Goal: Task Accomplishment & Management: Manage account settings

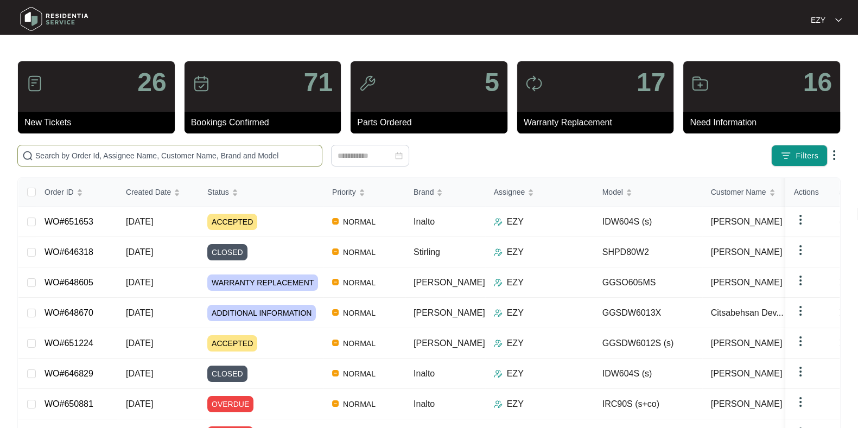
click at [197, 158] on input "text" at bounding box center [176, 156] width 282 height 12
paste input "651513"
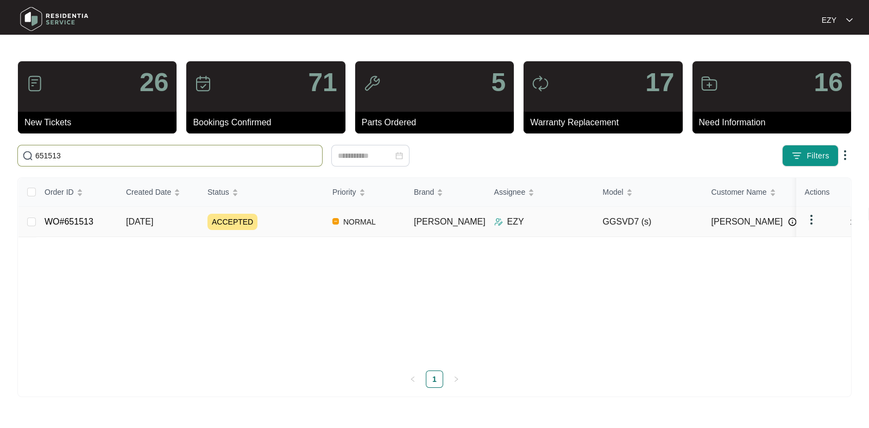
type input "651513"
click at [282, 224] on div "ACCEPTED" at bounding box center [265, 222] width 116 height 16
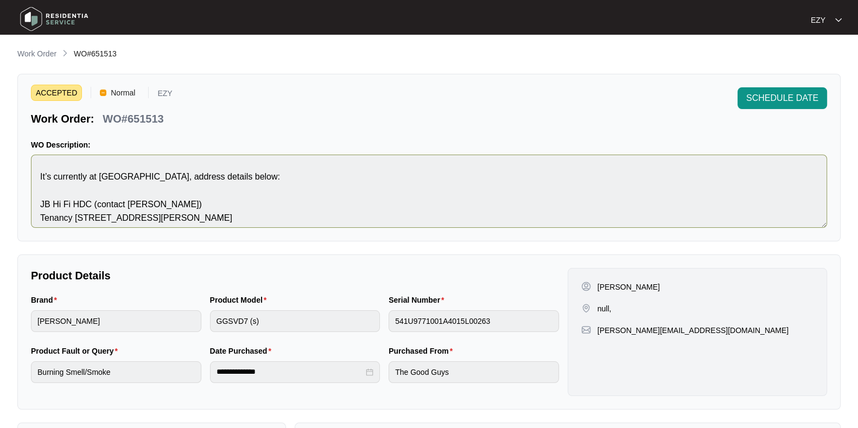
scroll to position [22, 0]
click at [787, 97] on span "SCHEDULE DATE" at bounding box center [783, 98] width 72 height 13
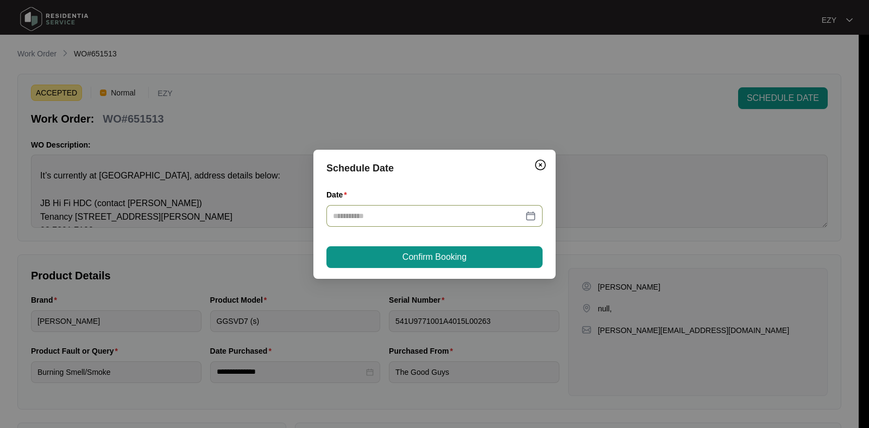
click at [432, 214] on input "Date" at bounding box center [428, 216] width 190 height 12
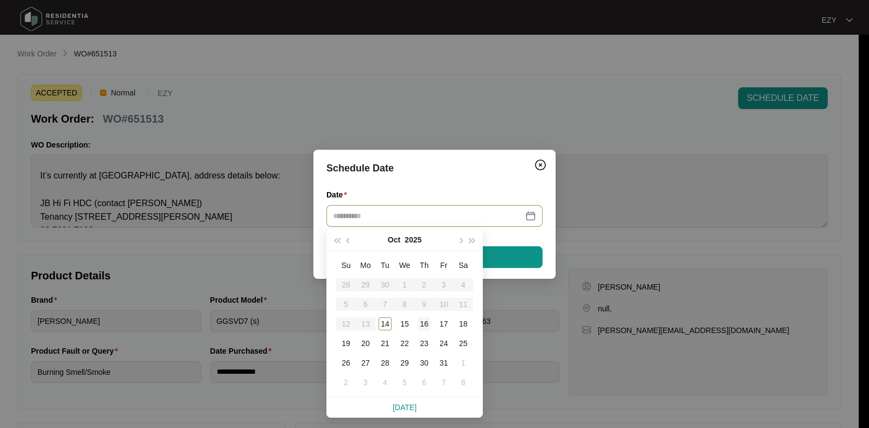
click at [422, 325] on div "16" at bounding box center [424, 324] width 13 height 13
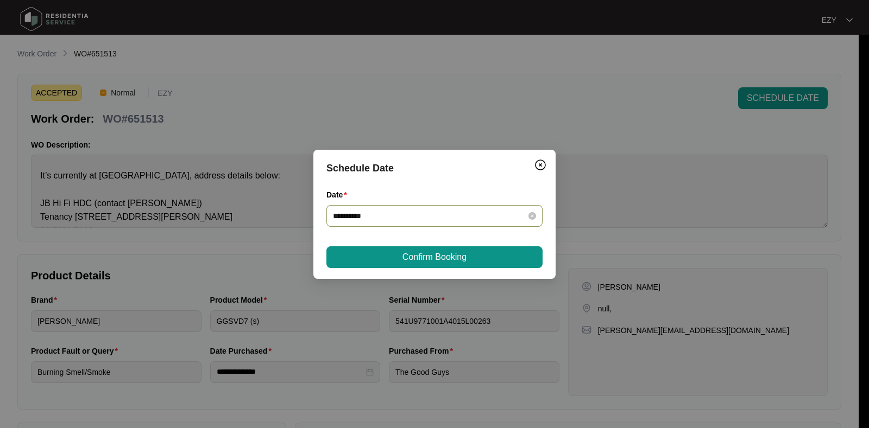
click at [385, 218] on input "**********" at bounding box center [428, 216] width 190 height 12
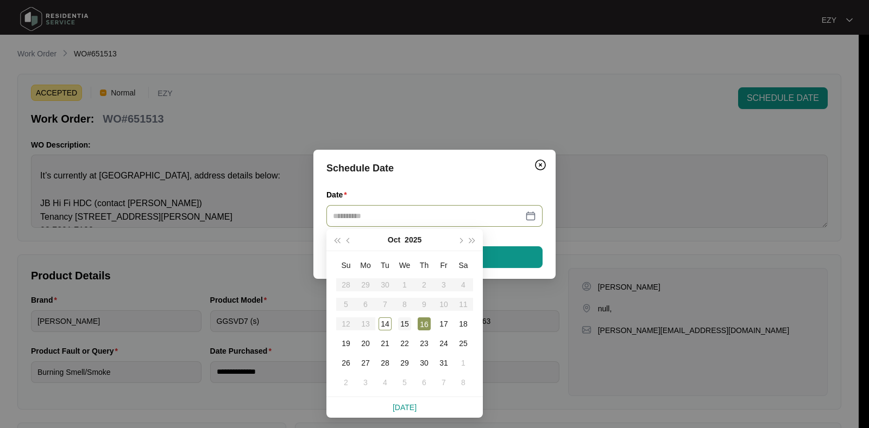
type input "**********"
click at [407, 322] on div "15" at bounding box center [404, 324] width 13 height 13
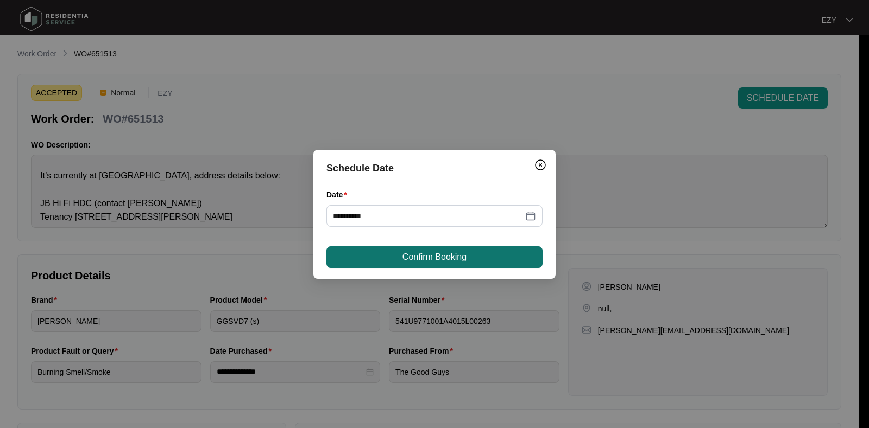
click at [428, 259] on span "Confirm Booking" at bounding box center [434, 257] width 64 height 13
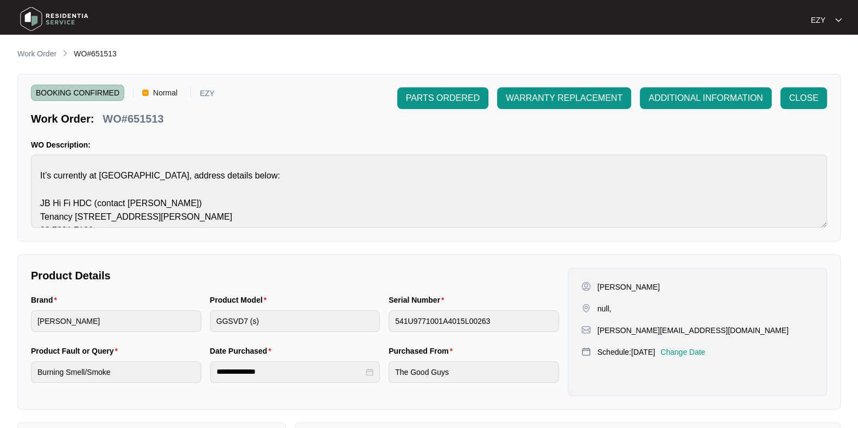
click at [643, 325] on p "[PERSON_NAME][EMAIL_ADDRESS][DOMAIN_NAME]" at bounding box center [693, 330] width 191 height 11
copy p "[PERSON_NAME][EMAIL_ADDRESS][DOMAIN_NAME]"
click at [135, 113] on p "WO#651513" at bounding box center [133, 118] width 61 height 15
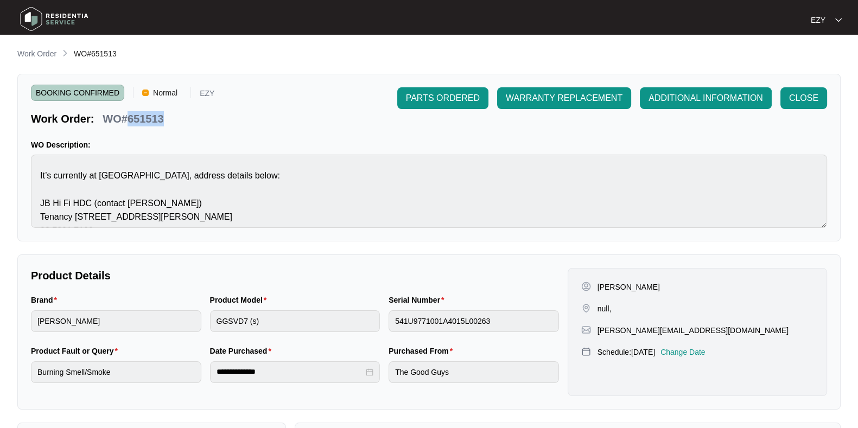
click at [135, 113] on p "WO#651513" at bounding box center [133, 118] width 61 height 15
copy div "WO#651513 PARTS ORDERED WARRANTY REPLACEMENT ADDITIONAL INFORMATION CLOSE"
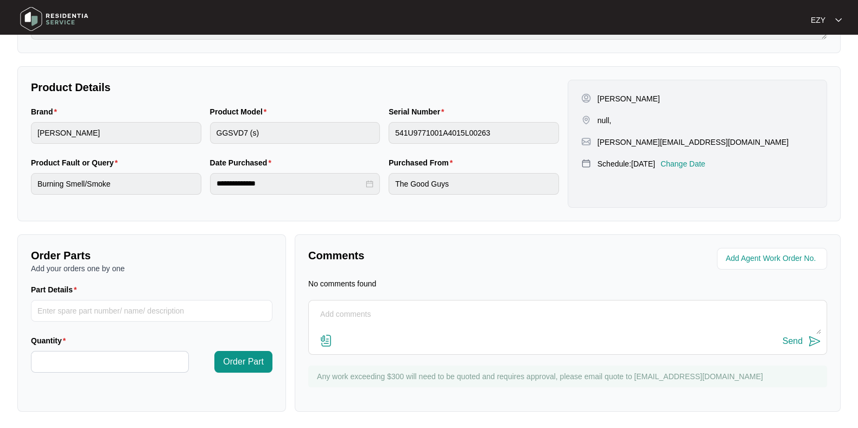
scroll to position [0, 0]
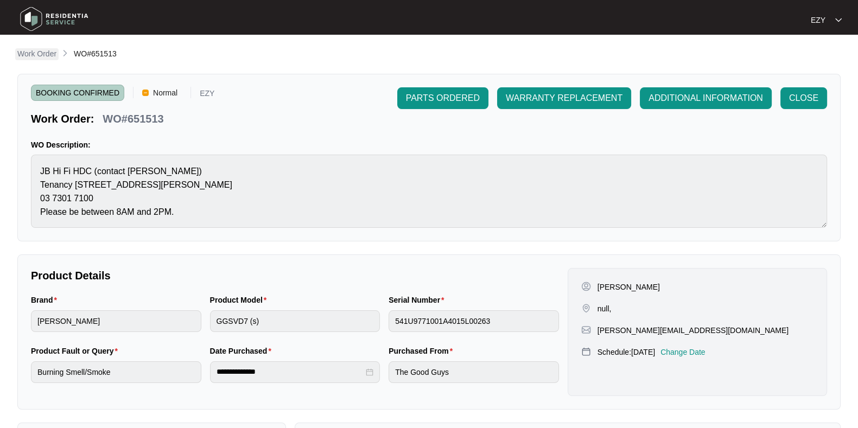
click at [40, 49] on p "Work Order" at bounding box center [36, 53] width 39 height 11
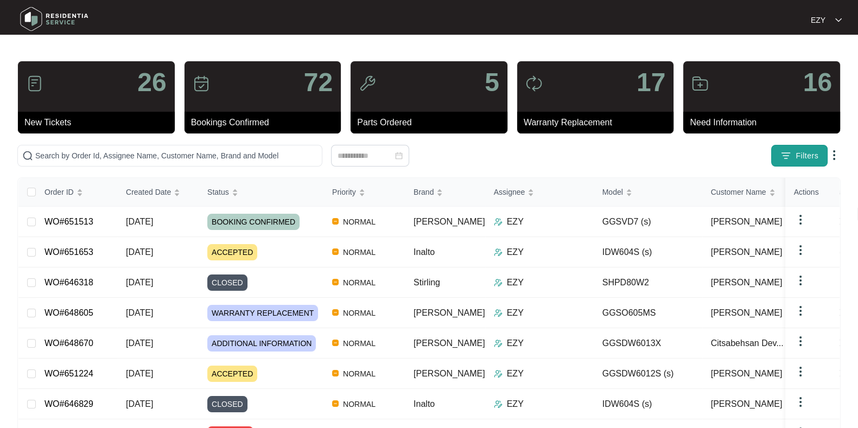
click at [800, 150] on span "Filters" at bounding box center [807, 155] width 23 height 11
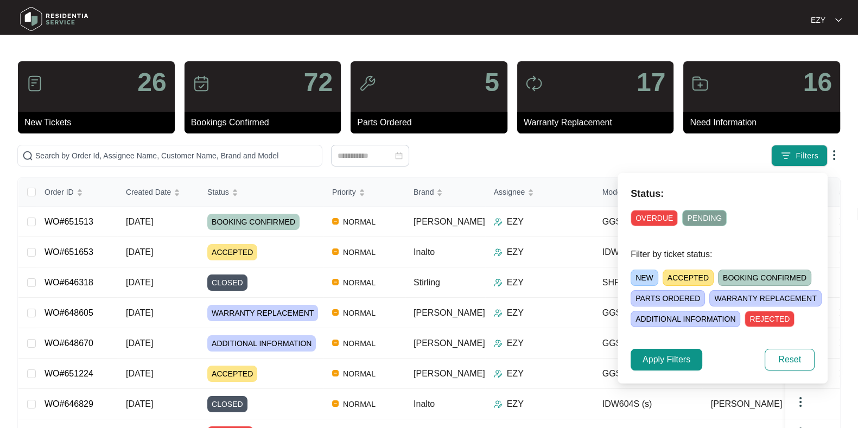
click at [694, 275] on span "ACCEPTED" at bounding box center [688, 278] width 51 height 16
click at [673, 363] on span "Apply Filters" at bounding box center [667, 359] width 48 height 13
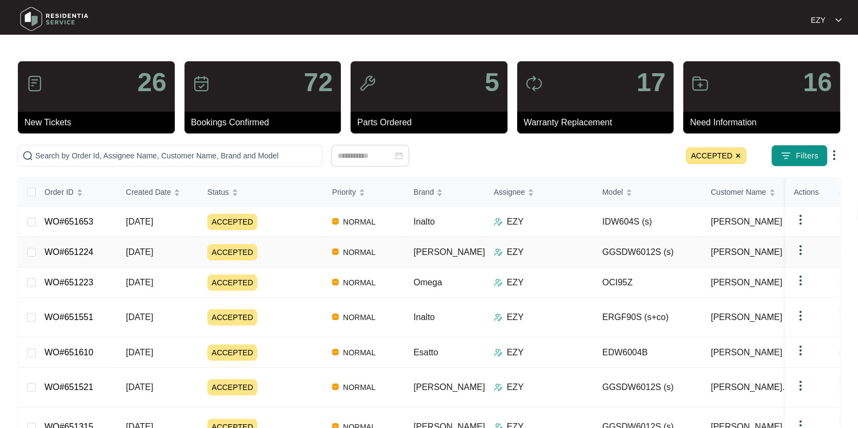
scroll to position [79, 0]
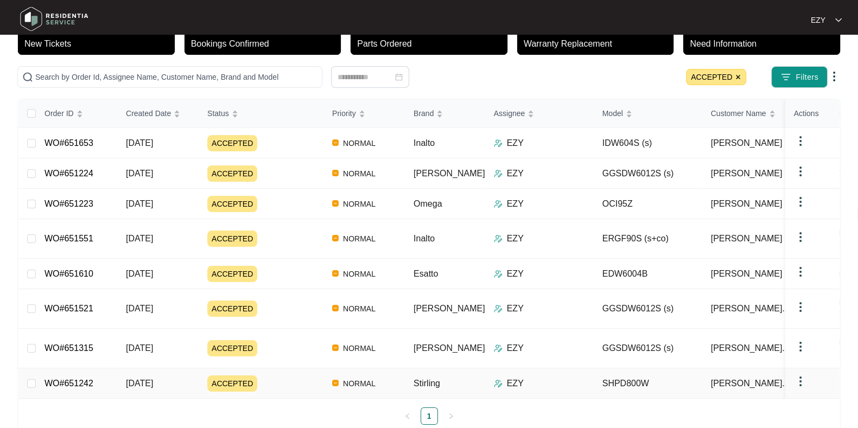
click at [275, 376] on div "ACCEPTED" at bounding box center [265, 384] width 116 height 16
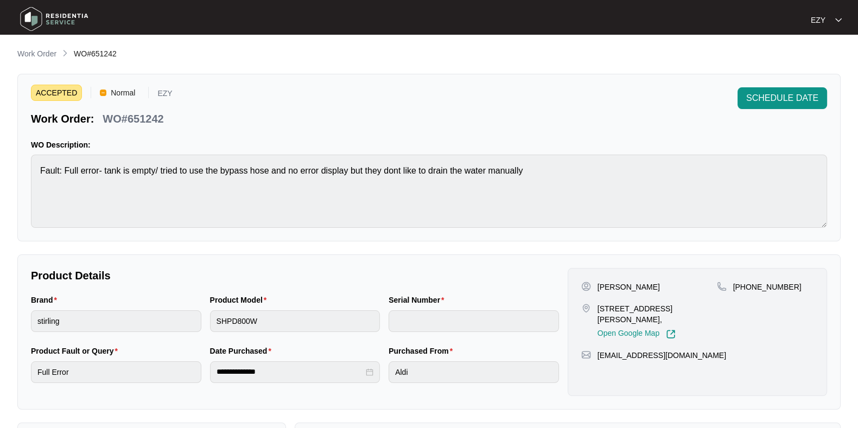
click at [155, 114] on p "WO#651242" at bounding box center [133, 118] width 61 height 15
copy p "651242"
click at [787, 103] on span "SCHEDULE DATE" at bounding box center [783, 98] width 72 height 13
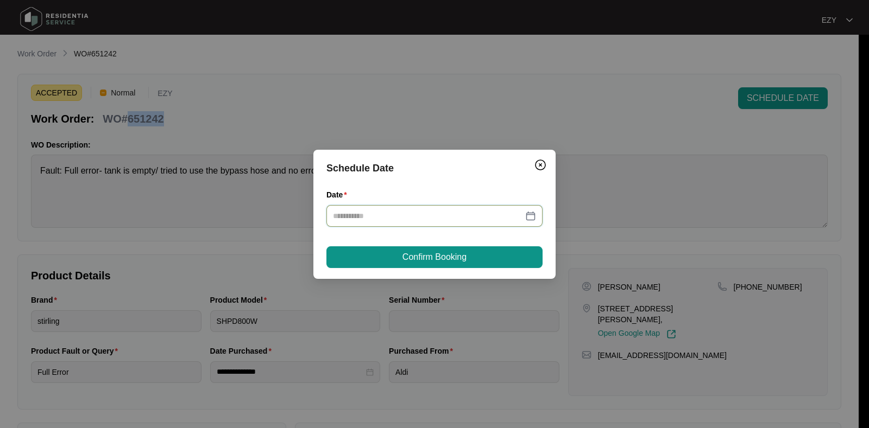
click at [389, 221] on input "Date" at bounding box center [428, 216] width 190 height 12
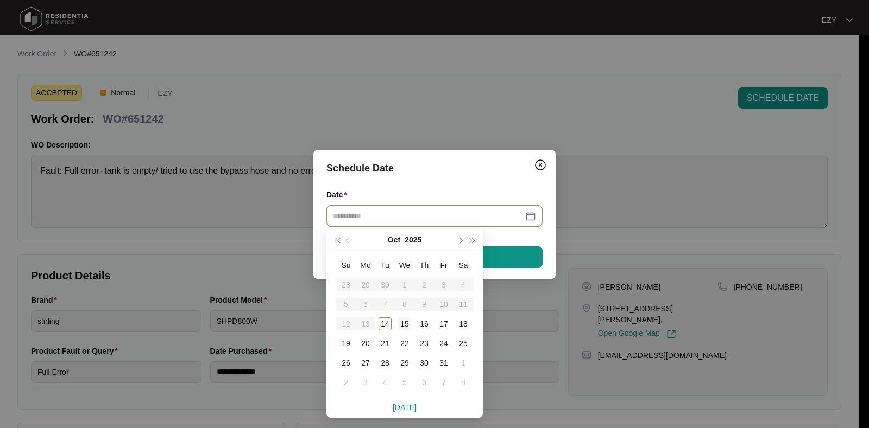
type input "**********"
click at [407, 325] on div "15" at bounding box center [404, 324] width 13 height 13
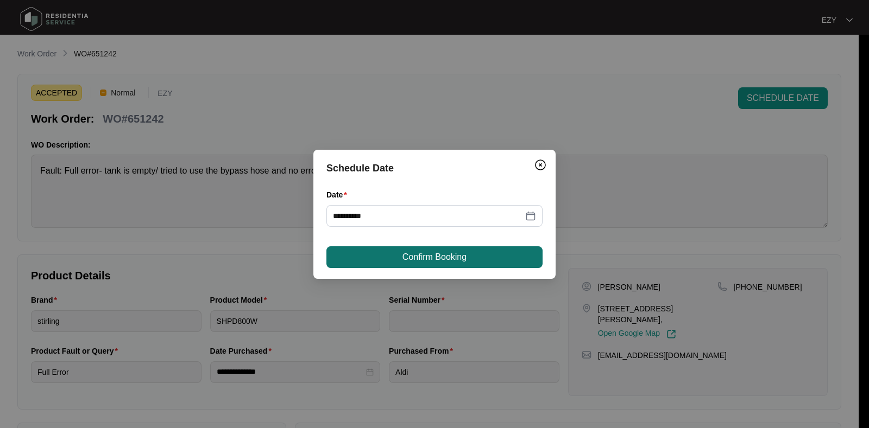
click at [402, 260] on span "Confirm Booking" at bounding box center [434, 257] width 64 height 13
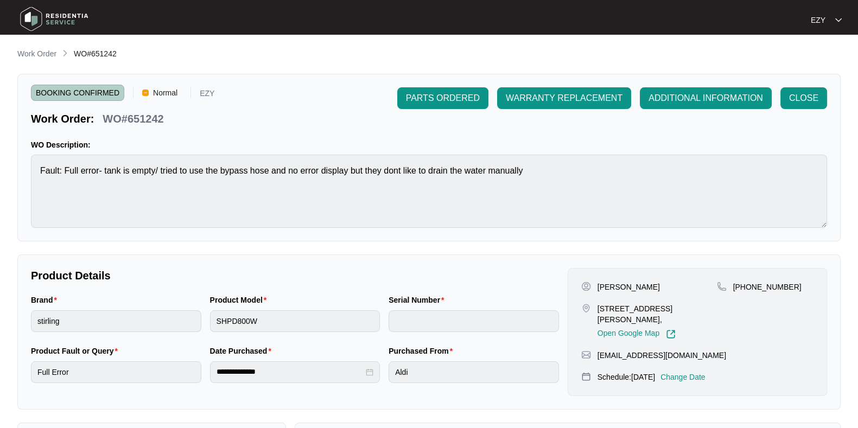
click at [36, 46] on main "**********" at bounding box center [429, 360] width 858 height 720
click at [38, 49] on p "Work Order" at bounding box center [36, 53] width 39 height 11
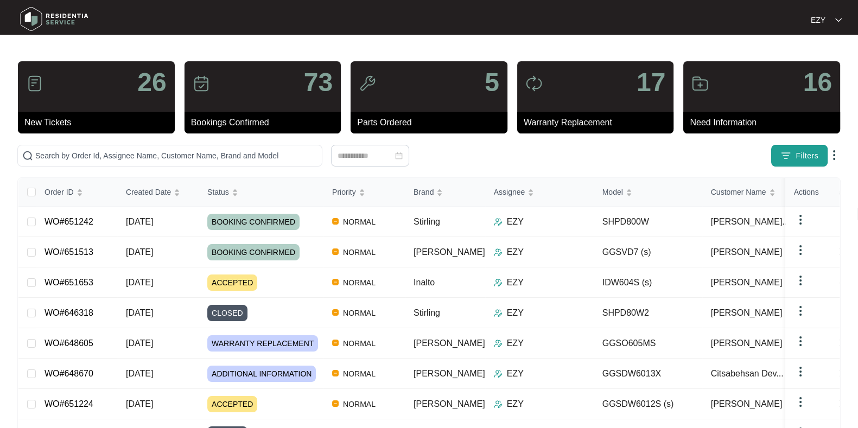
click at [802, 156] on span "Filters" at bounding box center [807, 155] width 23 height 11
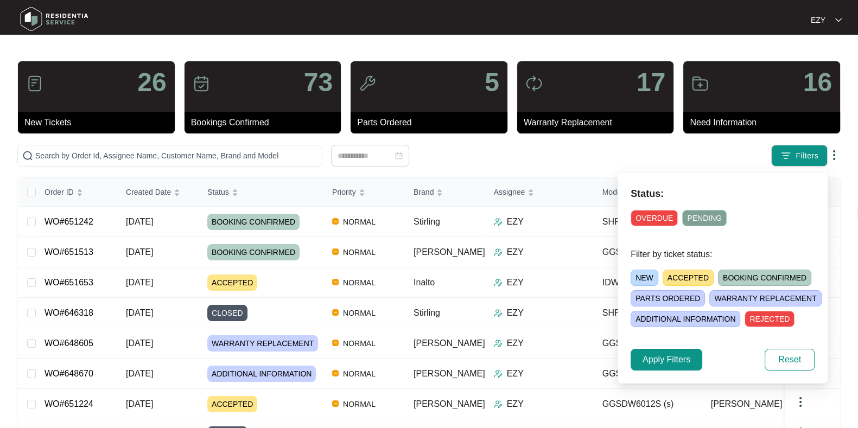
click at [700, 281] on span "ACCEPTED" at bounding box center [688, 278] width 51 height 16
click at [673, 365] on span "Apply Filters" at bounding box center [667, 359] width 48 height 13
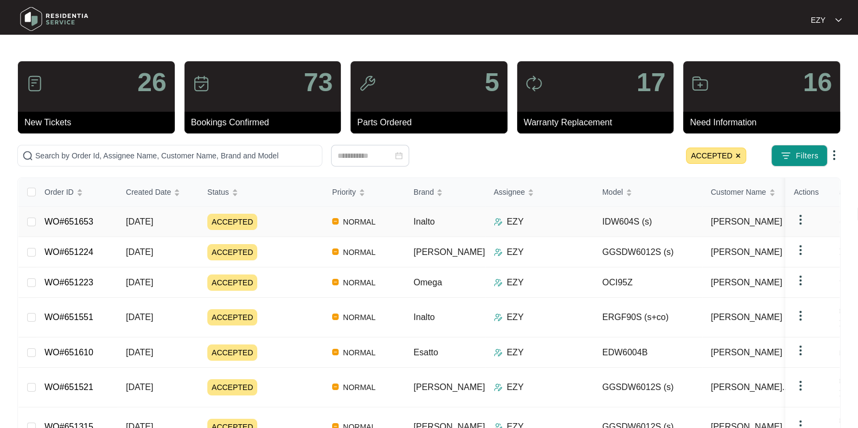
click at [295, 226] on div "ACCEPTED" at bounding box center [265, 222] width 116 height 16
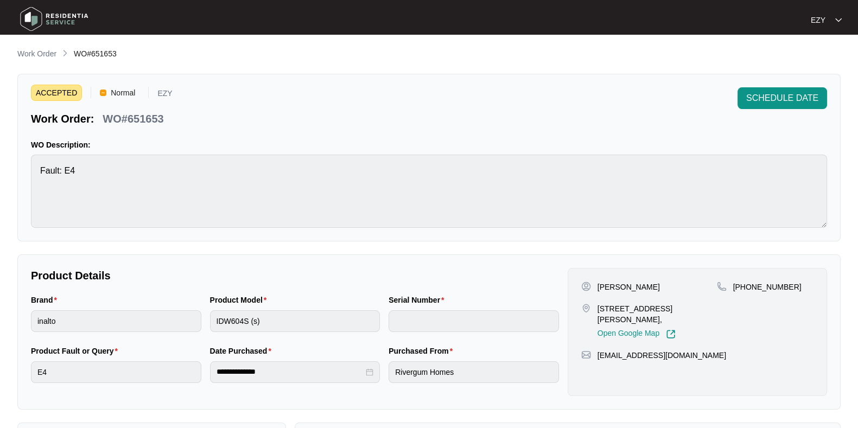
click at [156, 116] on p "WO#651653" at bounding box center [133, 118] width 61 height 15
copy p "651653"
click at [776, 93] on span "SCHEDULE DATE" at bounding box center [783, 98] width 72 height 13
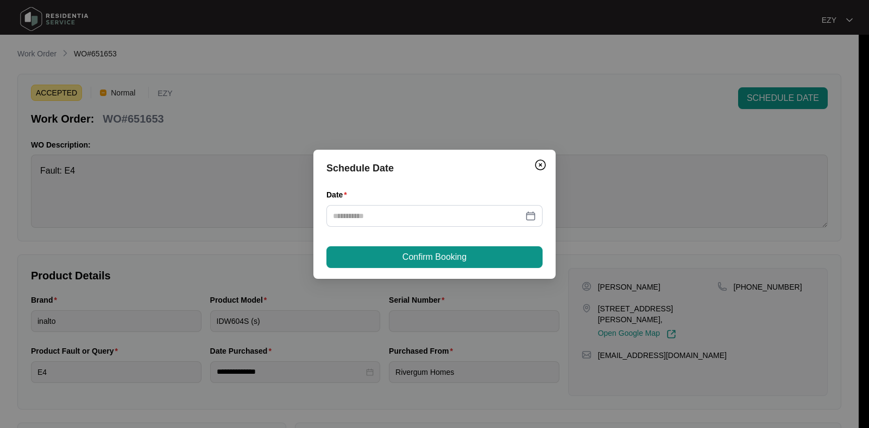
click at [386, 204] on div "Date" at bounding box center [434, 197] width 216 height 16
click at [396, 216] on input "Date" at bounding box center [428, 216] width 190 height 12
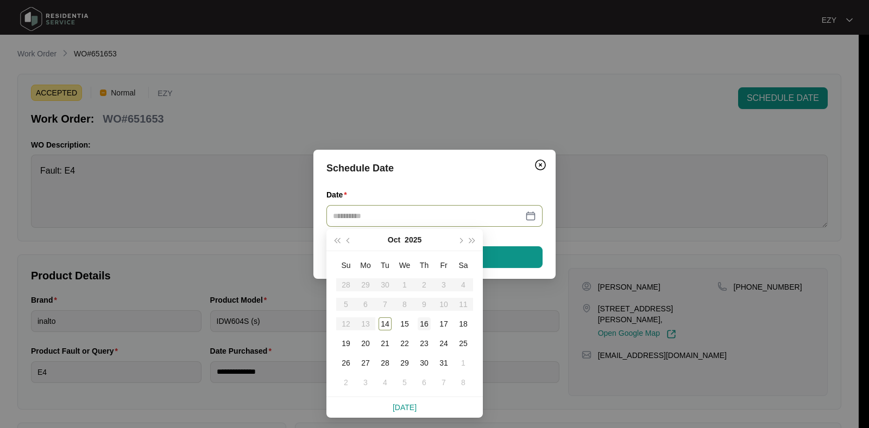
type input "**********"
click at [428, 324] on div "16" at bounding box center [424, 324] width 13 height 13
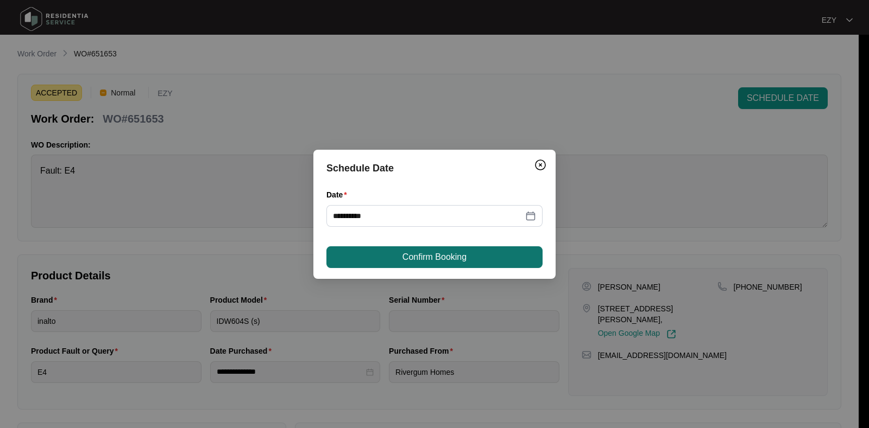
click at [425, 251] on span "Confirm Booking" at bounding box center [434, 257] width 64 height 13
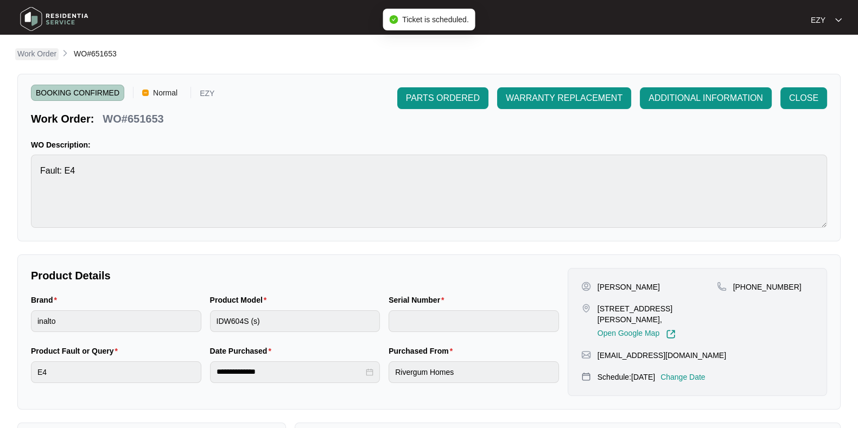
click at [43, 55] on p "Work Order" at bounding box center [36, 53] width 39 height 11
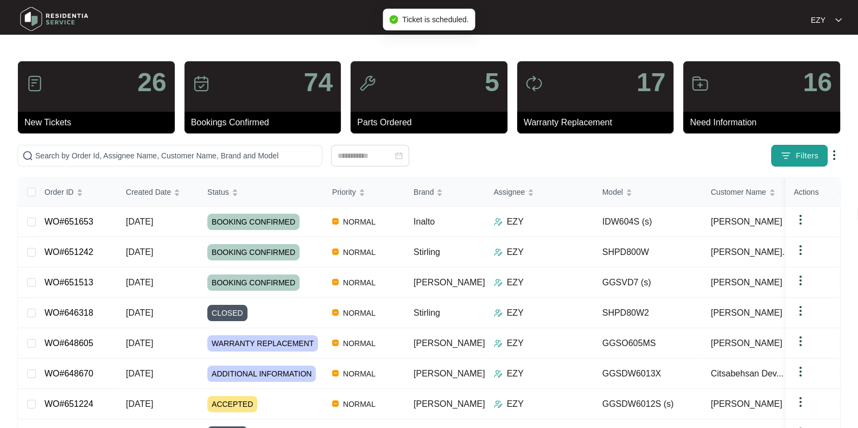
click at [790, 156] on img "button" at bounding box center [786, 155] width 11 height 11
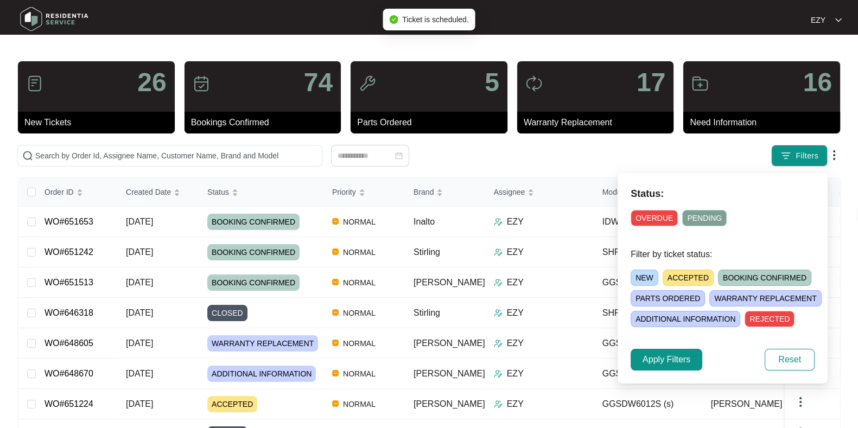
click at [691, 274] on span "ACCEPTED" at bounding box center [688, 278] width 51 height 16
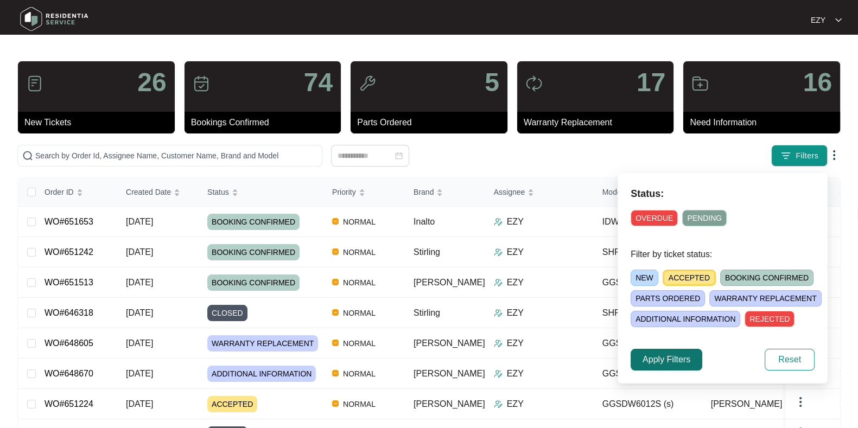
click at [672, 358] on span "Apply Filters" at bounding box center [667, 359] width 48 height 13
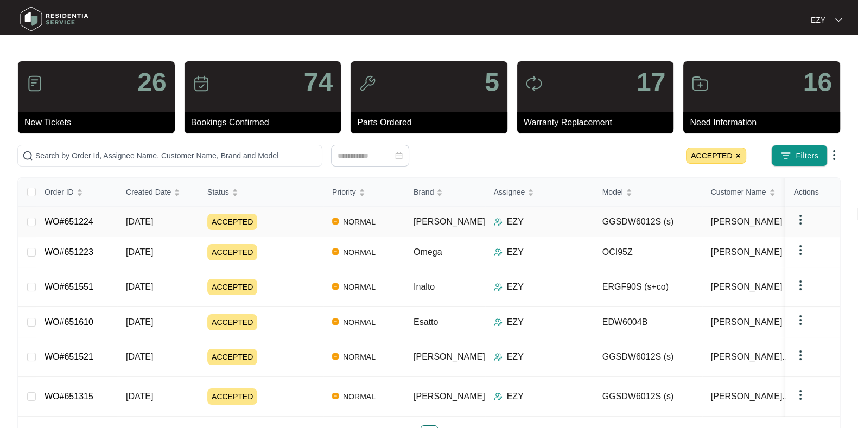
click at [286, 221] on div "ACCEPTED" at bounding box center [265, 222] width 116 height 16
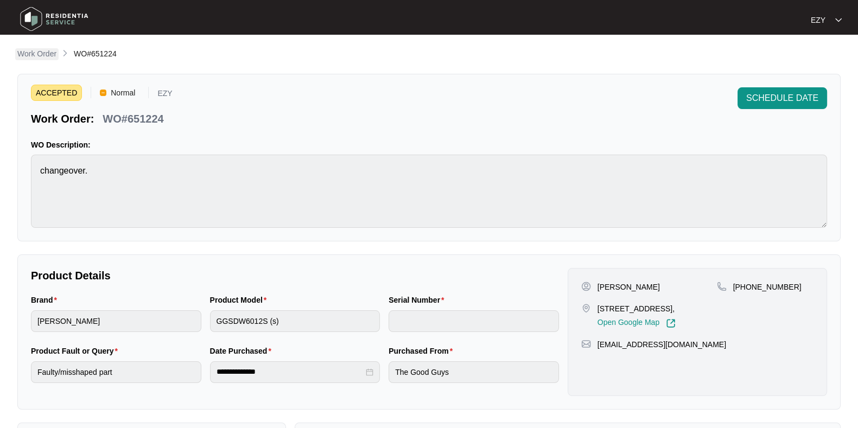
click at [50, 58] on p "Work Order" at bounding box center [36, 53] width 39 height 11
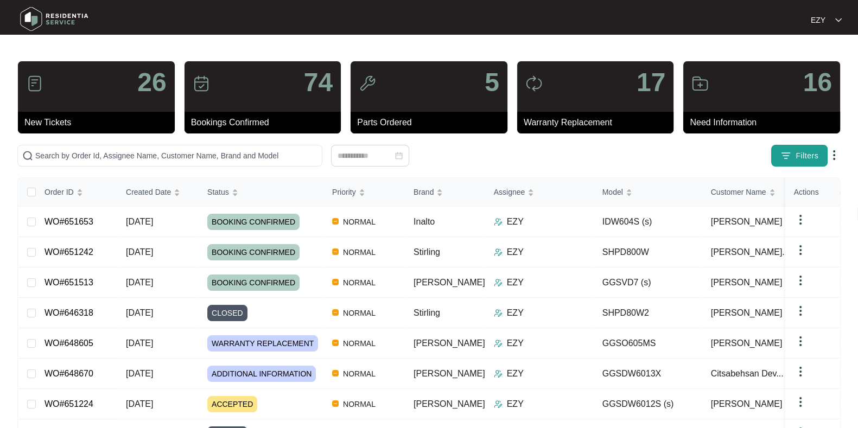
click at [787, 159] on img "button" at bounding box center [786, 155] width 11 height 11
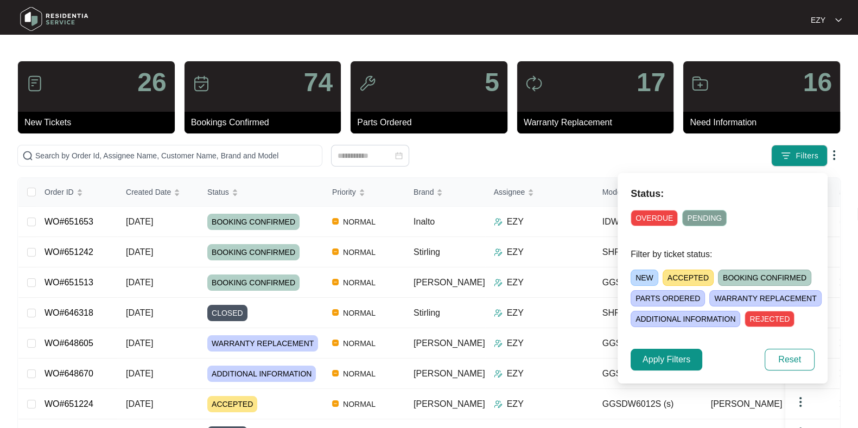
click at [681, 282] on span "ACCEPTED" at bounding box center [688, 278] width 51 height 16
click at [660, 365] on span "Apply Filters" at bounding box center [667, 359] width 48 height 13
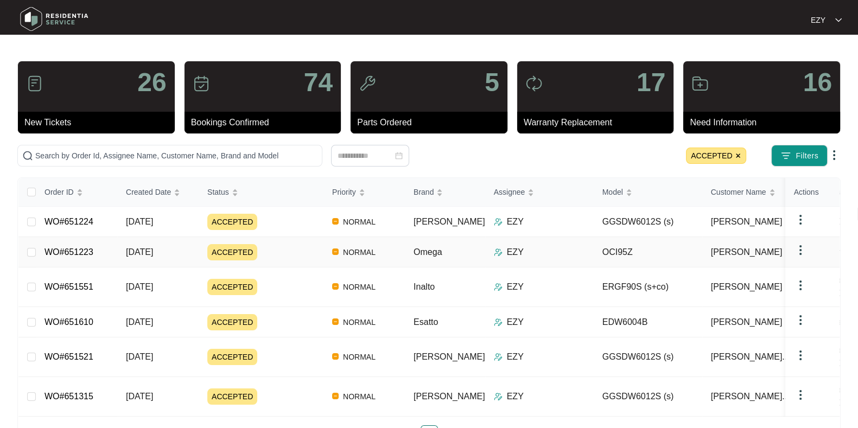
click at [280, 255] on div "ACCEPTED" at bounding box center [265, 252] width 116 height 16
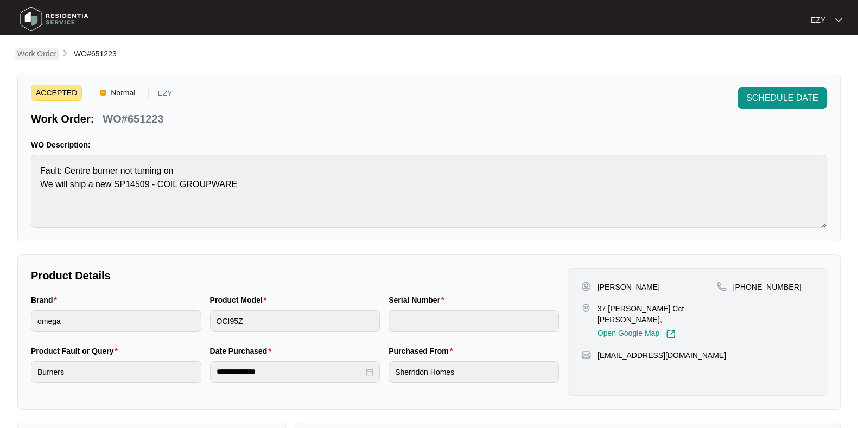
click at [44, 58] on p "Work Order" at bounding box center [36, 53] width 39 height 11
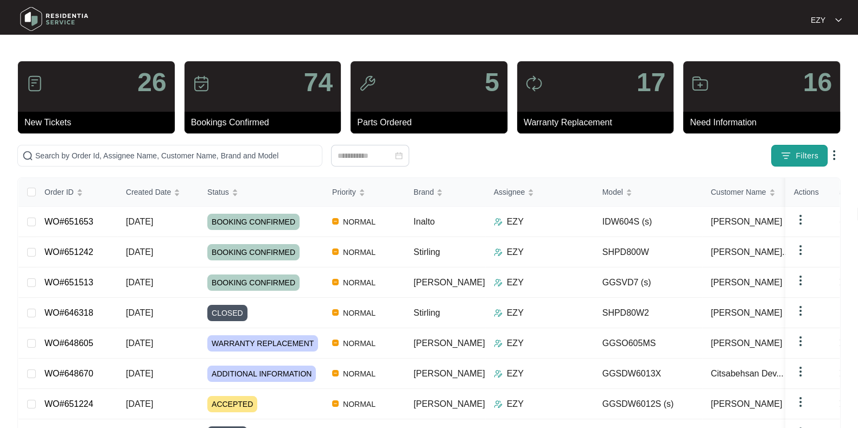
click at [788, 153] on img "button" at bounding box center [786, 155] width 11 height 11
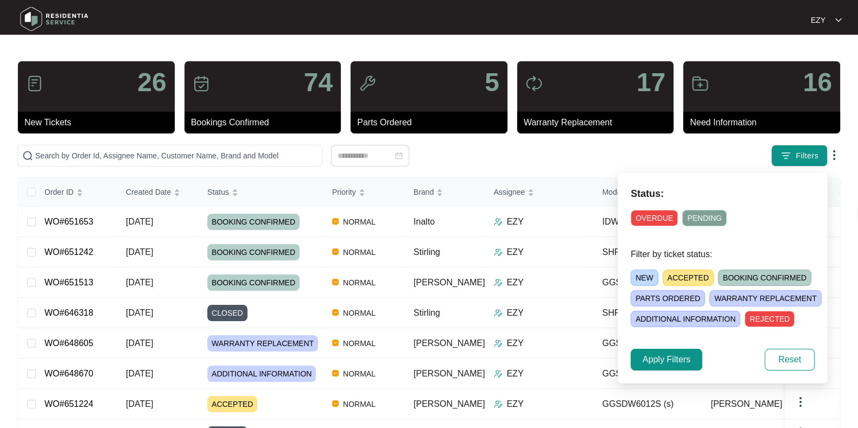
click at [685, 273] on span "ACCEPTED" at bounding box center [688, 278] width 51 height 16
click at [672, 361] on span "Apply Filters" at bounding box center [667, 359] width 48 height 13
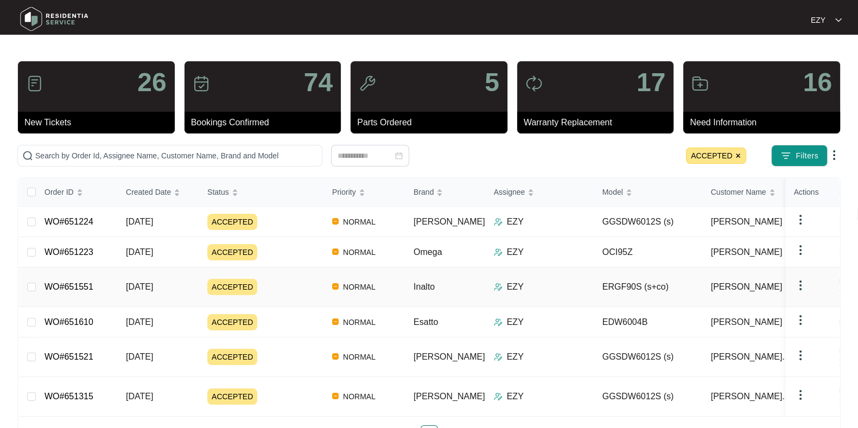
click at [287, 279] on div "ACCEPTED" at bounding box center [265, 287] width 116 height 16
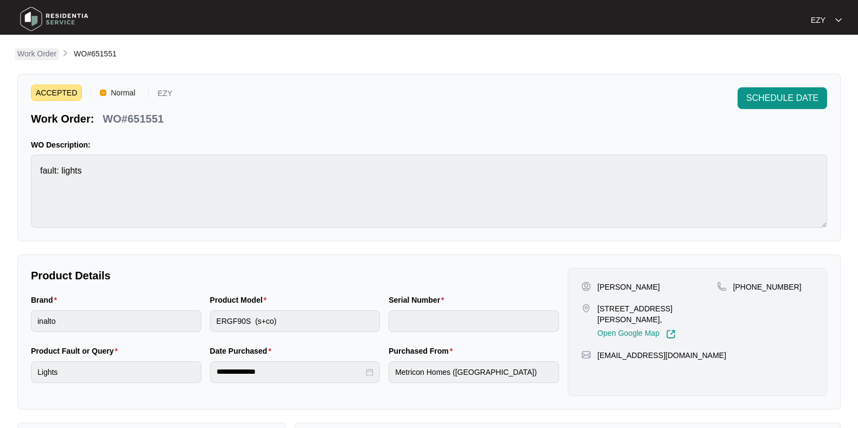
click at [48, 57] on p "Work Order" at bounding box center [36, 53] width 39 height 11
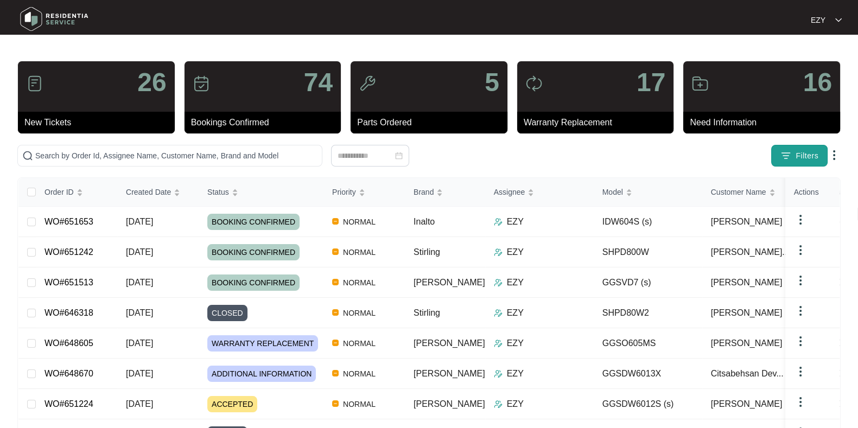
click at [774, 165] on button "Filters" at bounding box center [800, 156] width 56 height 22
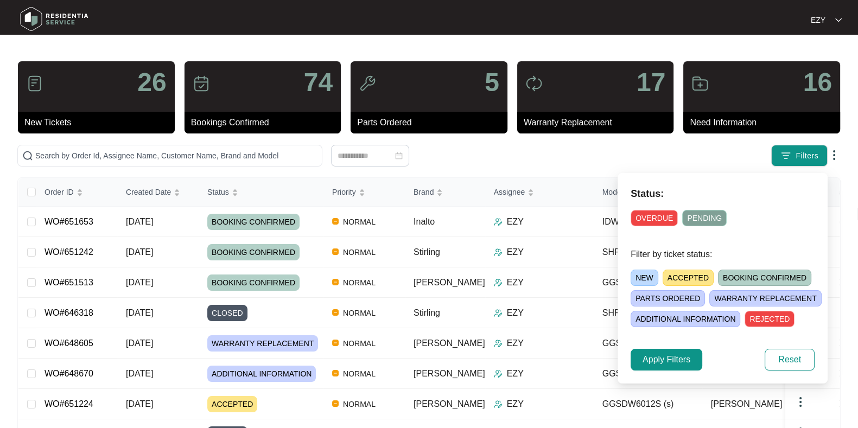
click at [685, 281] on span "ACCEPTED" at bounding box center [688, 278] width 51 height 16
click at [691, 362] on button "Apply Filters" at bounding box center [667, 360] width 72 height 22
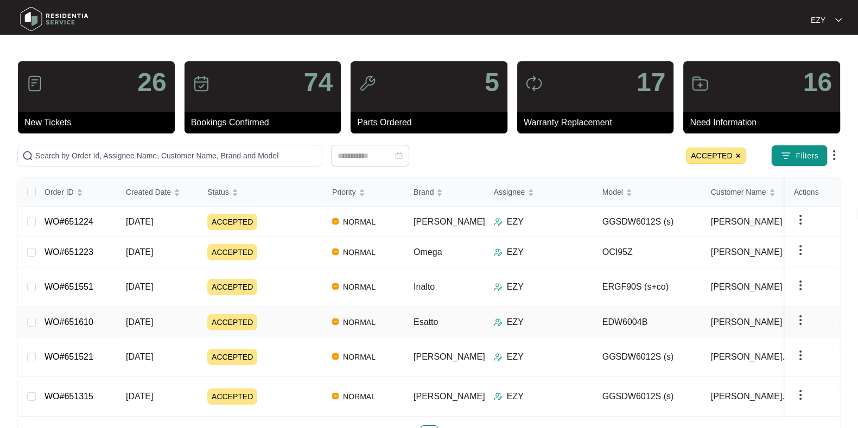
click at [280, 314] on div "ACCEPTED" at bounding box center [265, 322] width 116 height 16
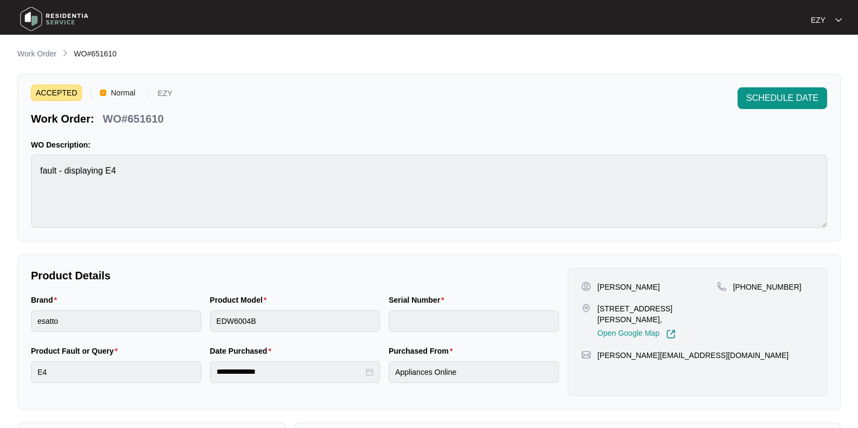
click at [160, 117] on p "WO#651610" at bounding box center [133, 118] width 61 height 15
copy p "651610"
click at [793, 96] on span "SCHEDULE DATE" at bounding box center [783, 98] width 72 height 13
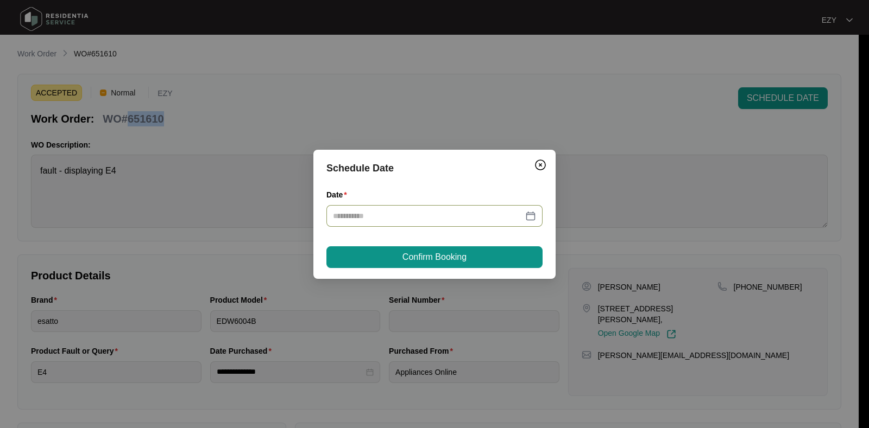
click at [473, 215] on input "Date" at bounding box center [428, 216] width 190 height 12
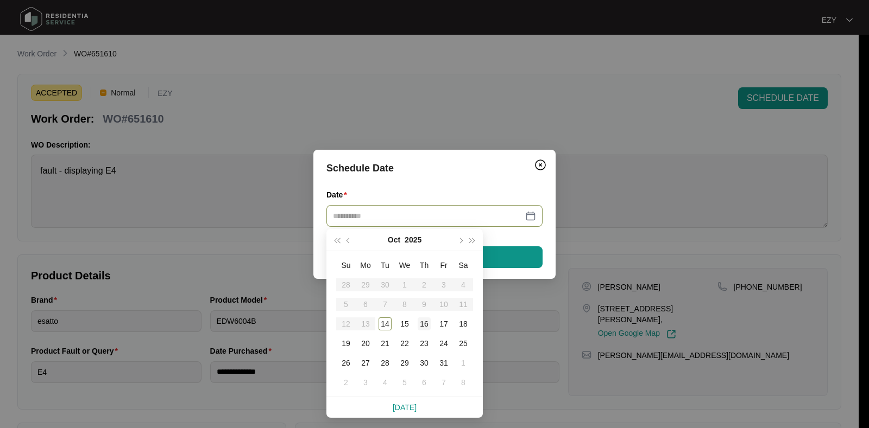
type input "**********"
click at [426, 322] on div "16" at bounding box center [424, 324] width 13 height 13
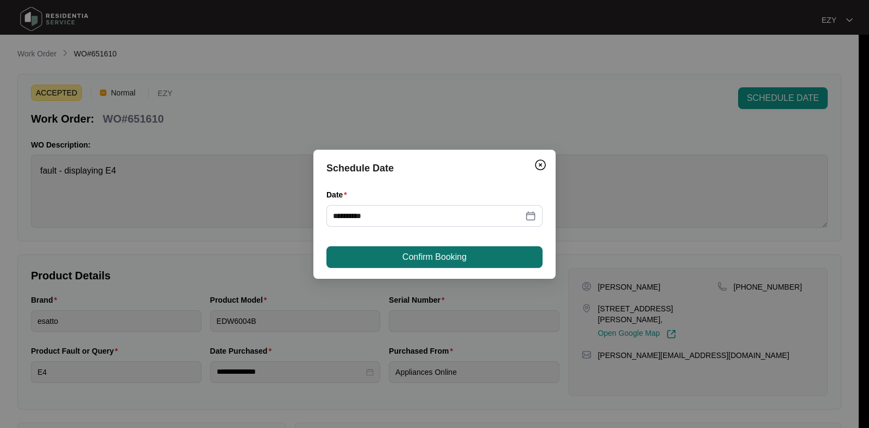
click at [416, 266] on button "Confirm Booking" at bounding box center [434, 258] width 216 height 22
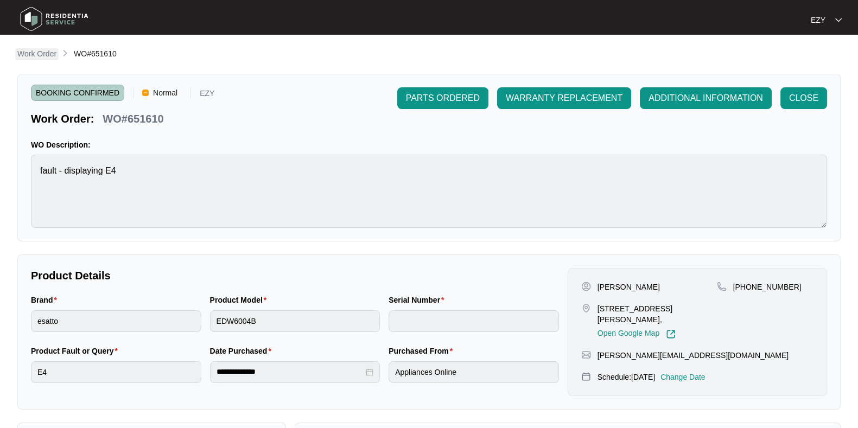
click at [41, 55] on p "Work Order" at bounding box center [36, 53] width 39 height 11
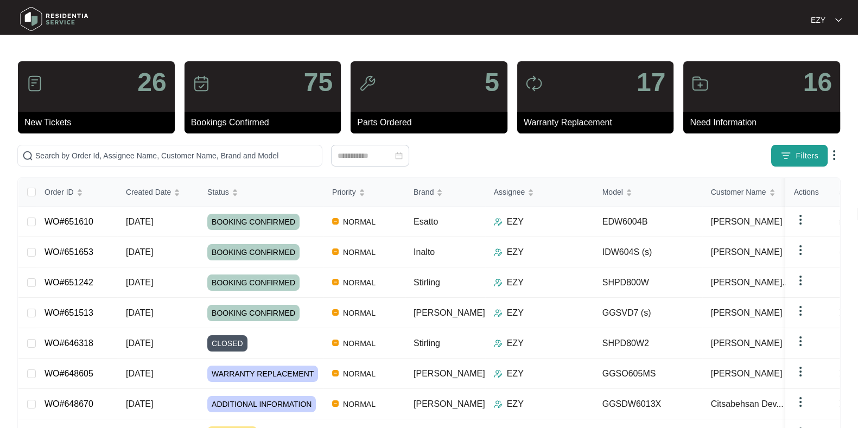
click at [790, 154] on img "button" at bounding box center [786, 155] width 11 height 11
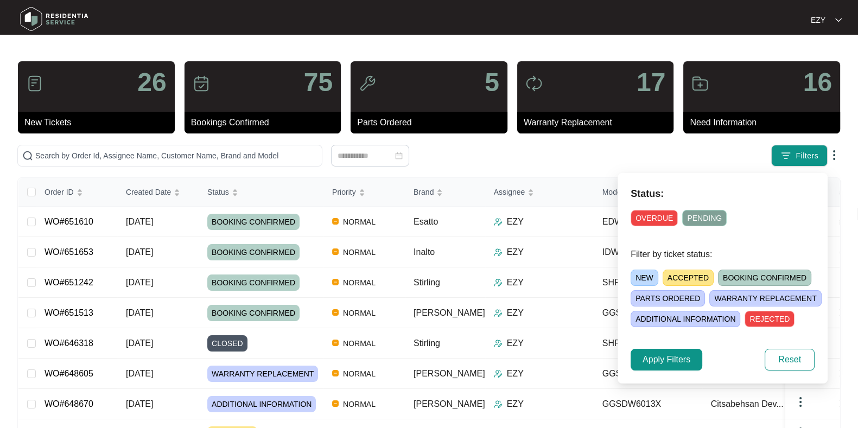
click at [690, 272] on span "ACCEPTED" at bounding box center [688, 278] width 51 height 16
click at [669, 358] on span "Apply Filters" at bounding box center [667, 359] width 48 height 13
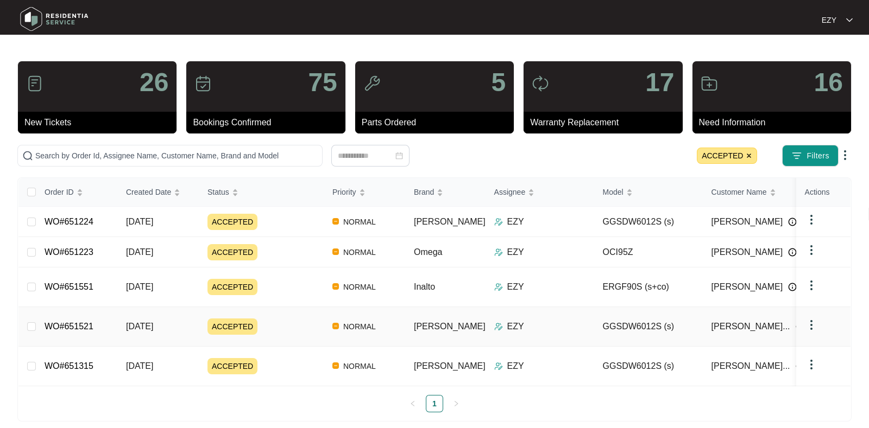
click at [285, 319] on div "ACCEPTED" at bounding box center [265, 327] width 116 height 16
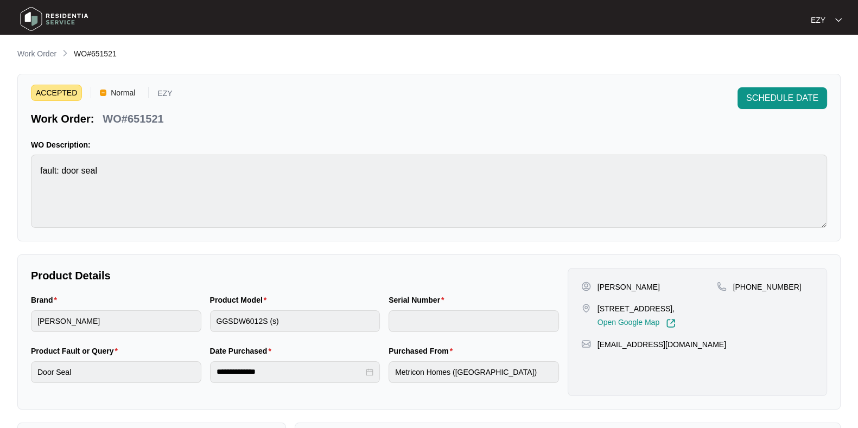
click at [144, 117] on p "WO#651521" at bounding box center [133, 118] width 61 height 15
copy p "651521"
click at [771, 91] on button "SCHEDULE DATE" at bounding box center [783, 98] width 90 height 22
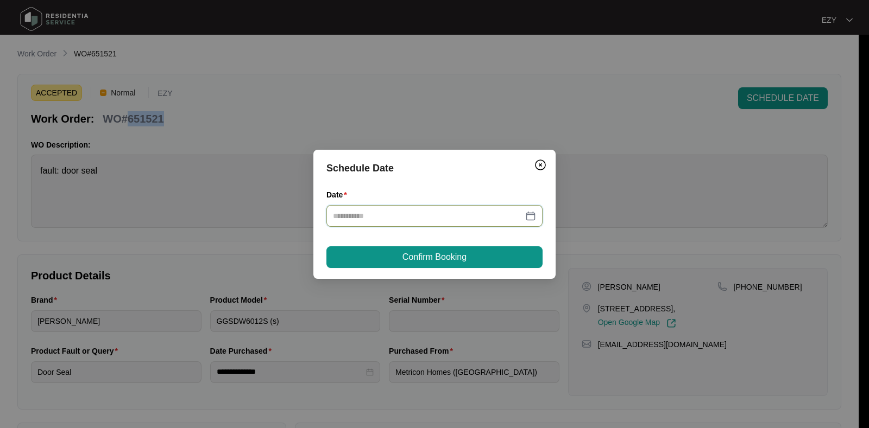
click at [394, 215] on input "Date" at bounding box center [428, 216] width 190 height 12
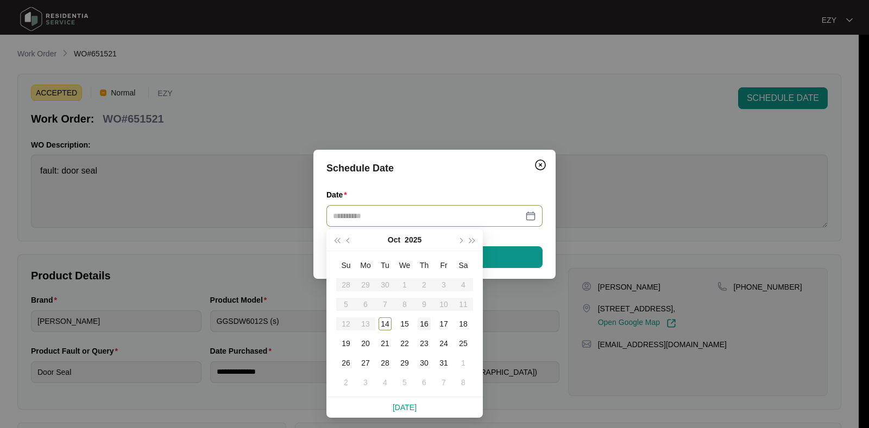
type input "**********"
click at [421, 324] on div "16" at bounding box center [424, 324] width 13 height 13
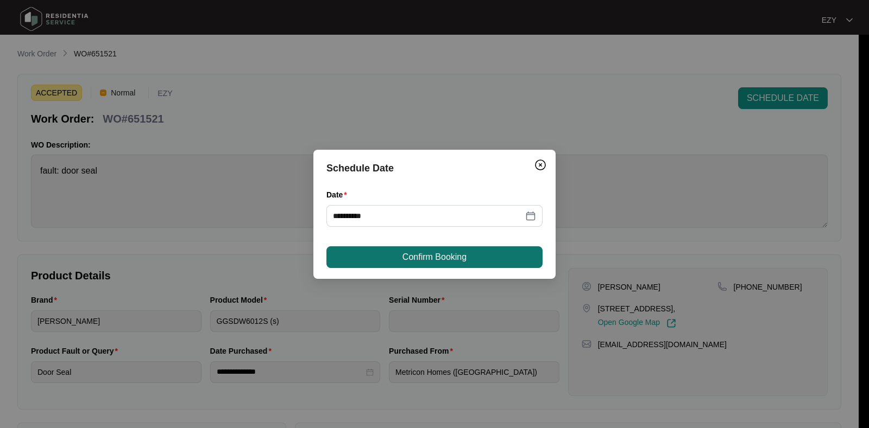
click at [413, 262] on span "Confirm Booking" at bounding box center [434, 257] width 64 height 13
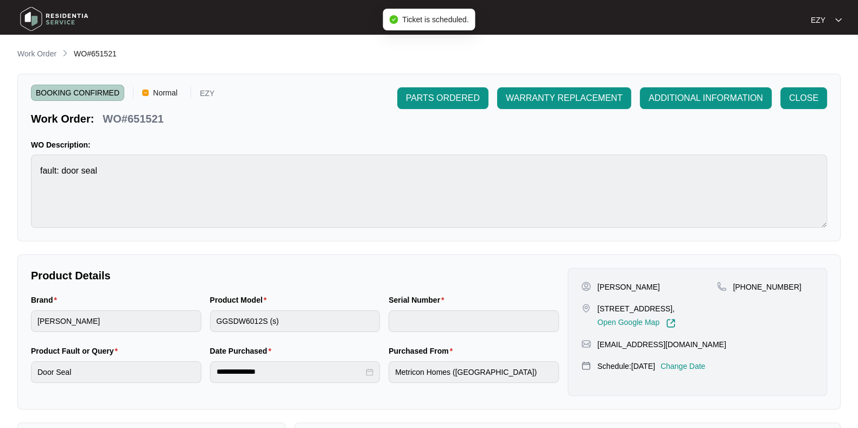
click at [25, 48] on li "Work Order" at bounding box center [36, 54] width 39 height 13
click at [27, 49] on span "Work Order" at bounding box center [36, 53] width 39 height 9
click at [28, 49] on p "Work Order" at bounding box center [36, 53] width 39 height 11
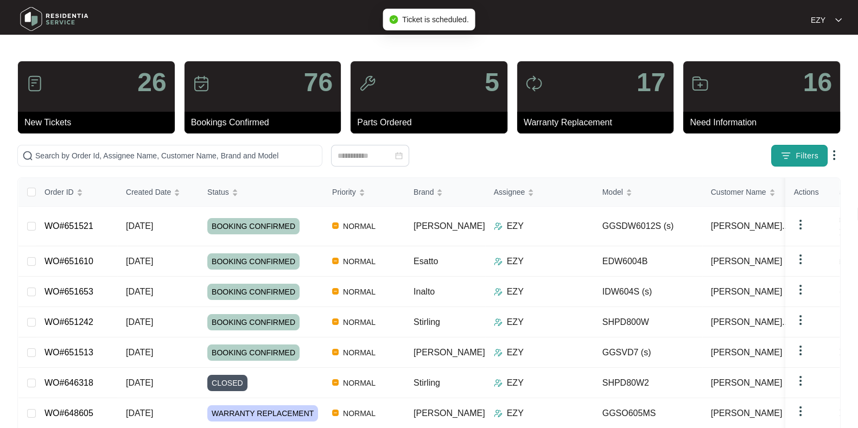
click at [789, 154] on img "button" at bounding box center [786, 155] width 11 height 11
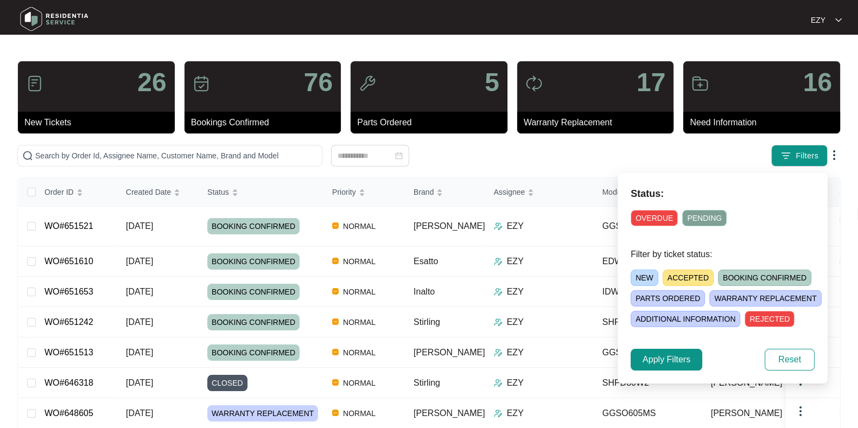
click at [653, 277] on span "NEW" at bounding box center [645, 278] width 28 height 16
click at [674, 362] on span "Apply Filters" at bounding box center [667, 359] width 48 height 13
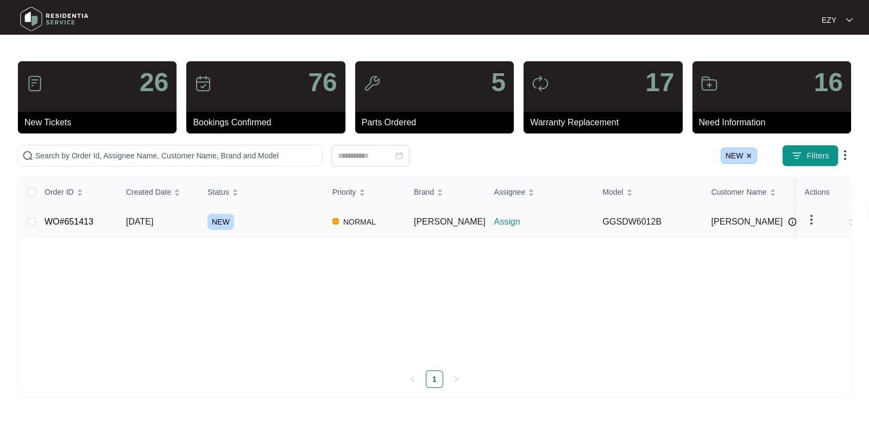
click at [263, 222] on div "NEW" at bounding box center [265, 222] width 116 height 16
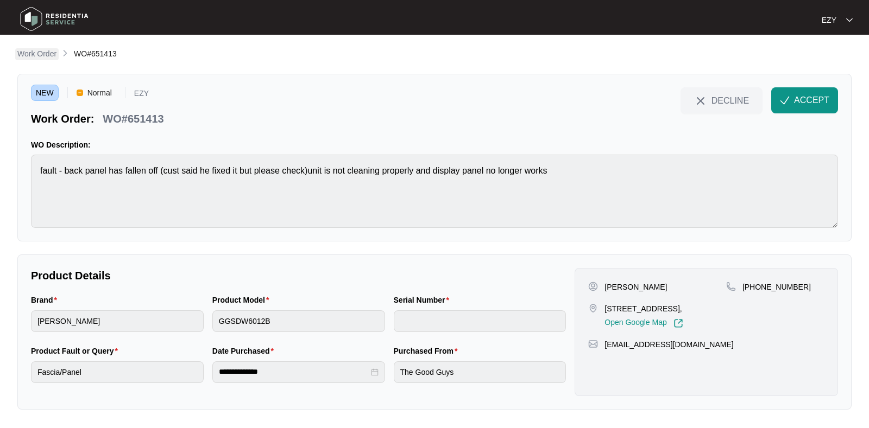
click at [34, 55] on p "Work Order" at bounding box center [36, 53] width 39 height 11
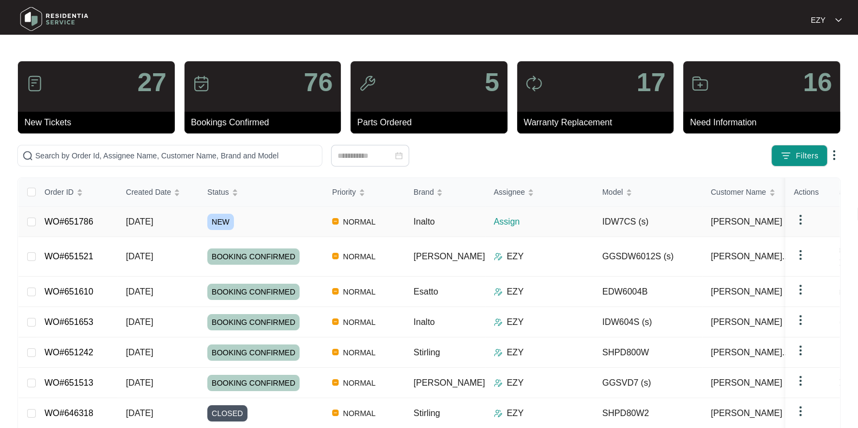
click at [276, 221] on div "NEW" at bounding box center [265, 222] width 116 height 16
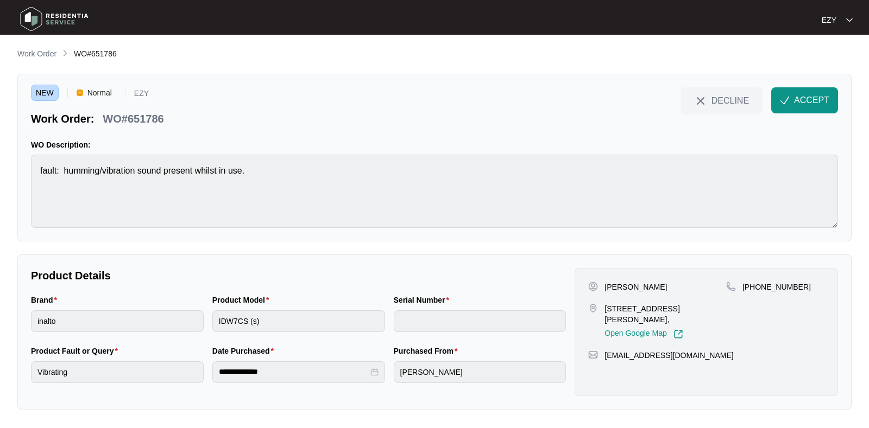
click at [138, 114] on p "WO#651786" at bounding box center [133, 118] width 61 height 15
copy div "WO#651786 DECLINE ACCEPT"
click at [293, 308] on div "Product Model" at bounding box center [298, 302] width 173 height 16
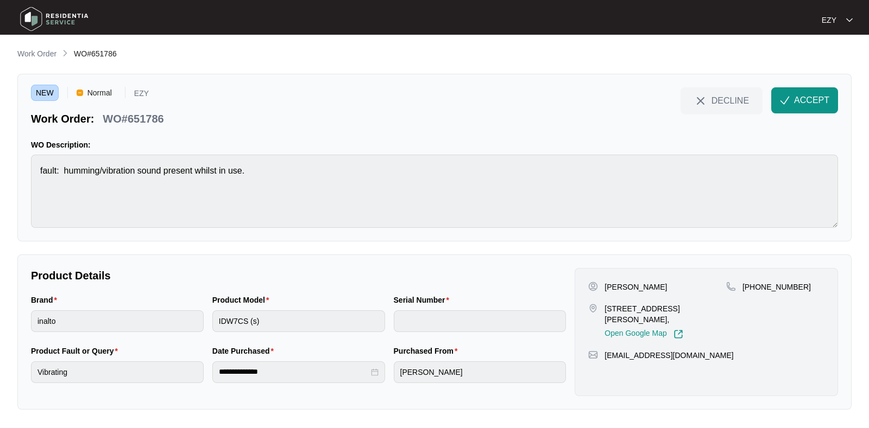
click at [293, 308] on div "Product Model" at bounding box center [298, 302] width 173 height 16
click at [630, 285] on p "[PERSON_NAME]" at bounding box center [635, 287] width 62 height 11
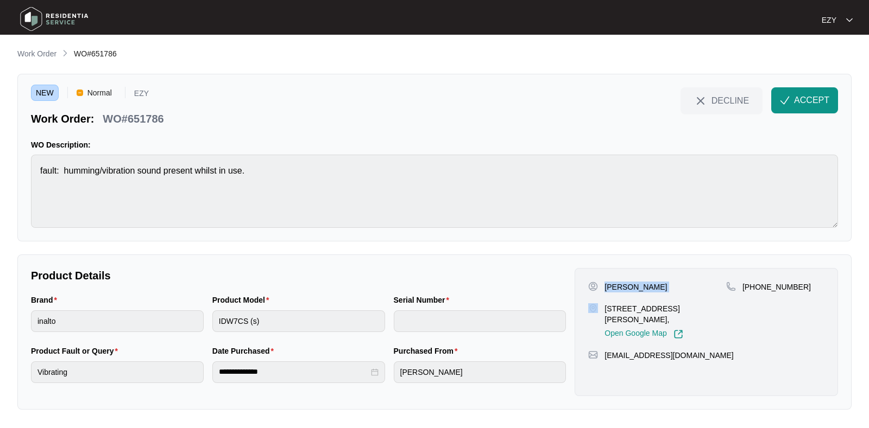
copy p "[PERSON_NAME]"
click at [619, 310] on p "[STREET_ADDRESS][PERSON_NAME]," at bounding box center [665, 315] width 122 height 22
copy p "[STREET_ADDRESS][PERSON_NAME],"
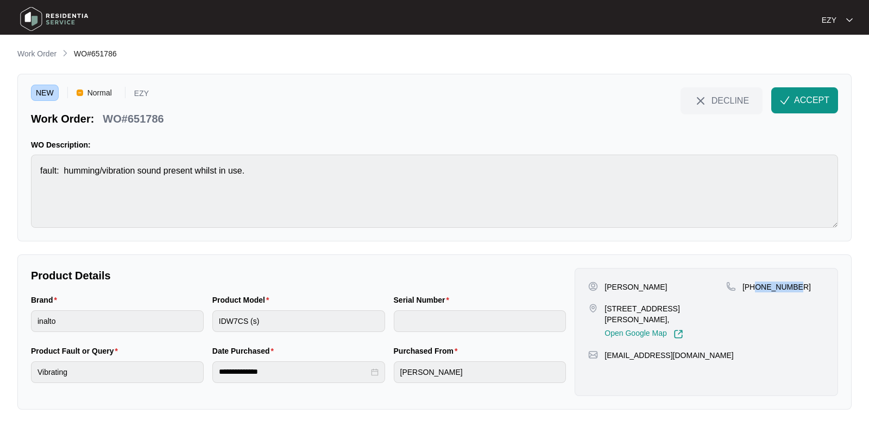
drag, startPoint x: 825, startPoint y: 293, endPoint x: 755, endPoint y: 293, distance: 70.6
click at [755, 293] on div "[PERSON_NAME] [STREET_ADDRESS][PERSON_NAME], Open Google Map [PHONE_NUMBER] [EM…" at bounding box center [705, 332] width 263 height 128
copy p "450347009"
click at [817, 93] on button "ACCEPT" at bounding box center [804, 100] width 67 height 26
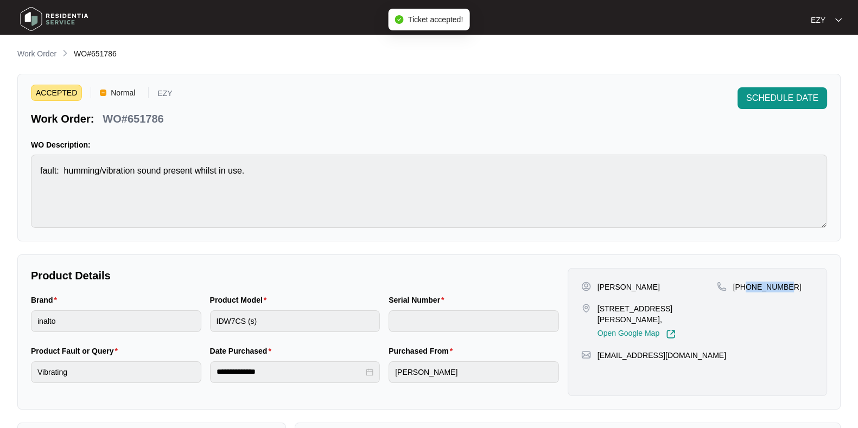
scroll to position [290, 0]
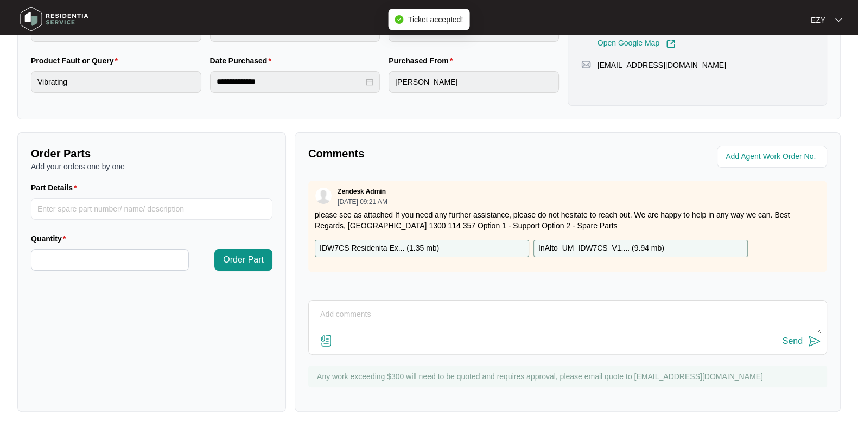
click at [445, 244] on div "IDW7CS Residenita Ex... ( 1.35 mb )" at bounding box center [422, 248] width 214 height 17
click at [592, 243] on p "InAlto_UM_IDW7CS_V1.... ( 9.94 mb )" at bounding box center [602, 249] width 126 height 12
click at [464, 245] on div "IDW7CS Residenita Ex... ( 1.35 mb )" at bounding box center [422, 248] width 214 height 17
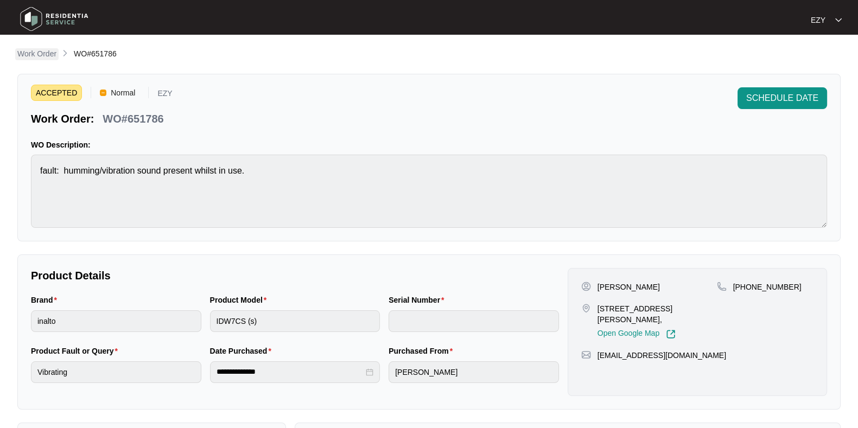
click at [41, 50] on p "Work Order" at bounding box center [36, 53] width 39 height 11
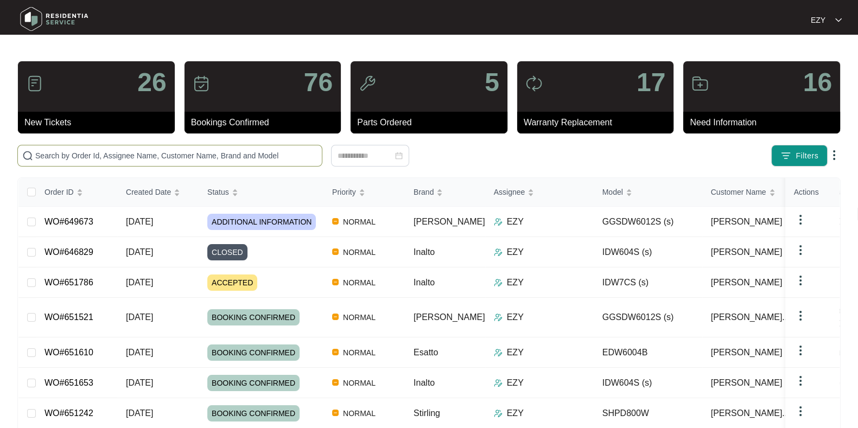
click at [186, 161] on span at bounding box center [169, 156] width 305 height 22
paste input "645189"
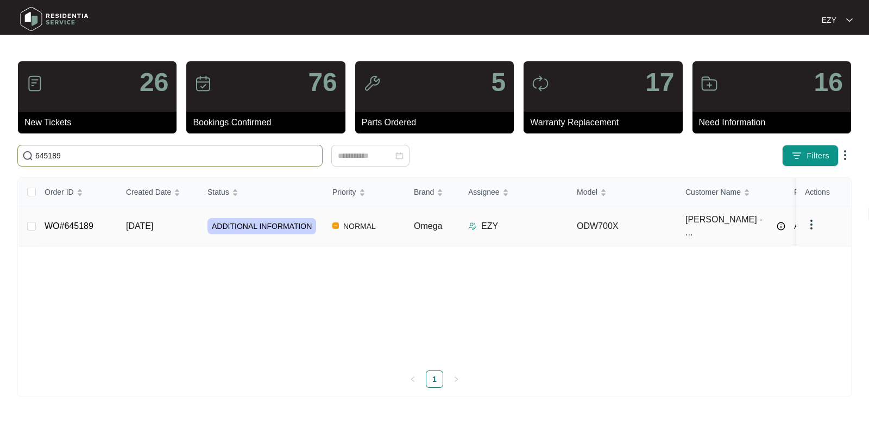
type input "645189"
click at [192, 226] on td "[DATE]" at bounding box center [157, 227] width 81 height 40
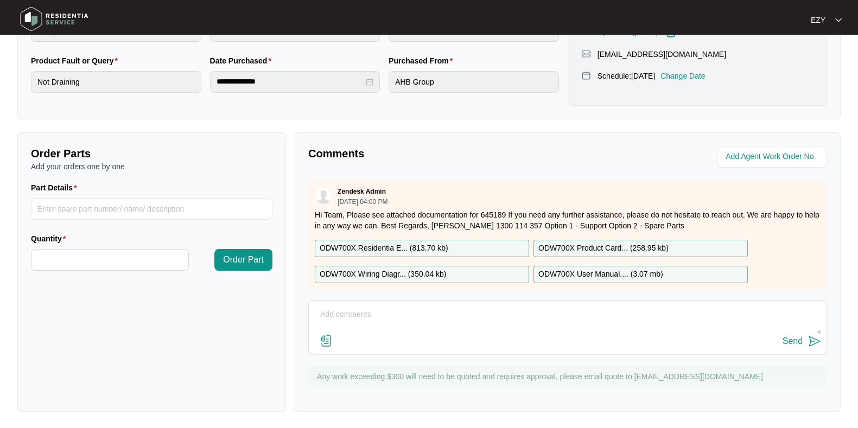
scroll to position [244, 0]
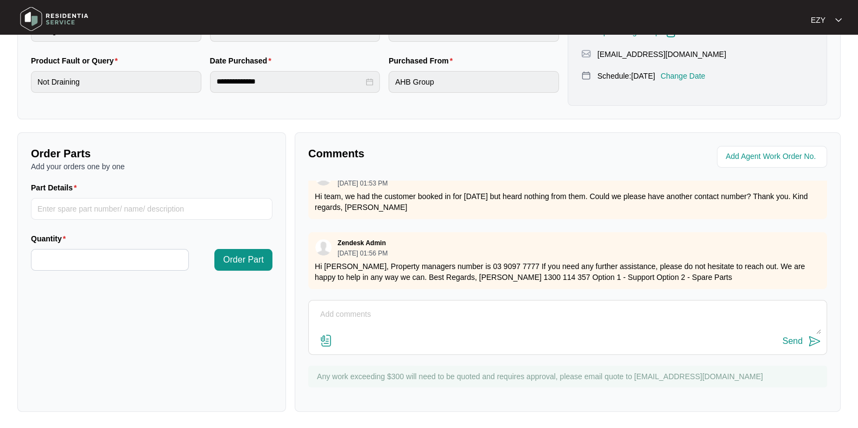
click at [475, 333] on textarea at bounding box center [567, 320] width 507 height 28
click at [470, 325] on textarea at bounding box center [567, 320] width 507 height 28
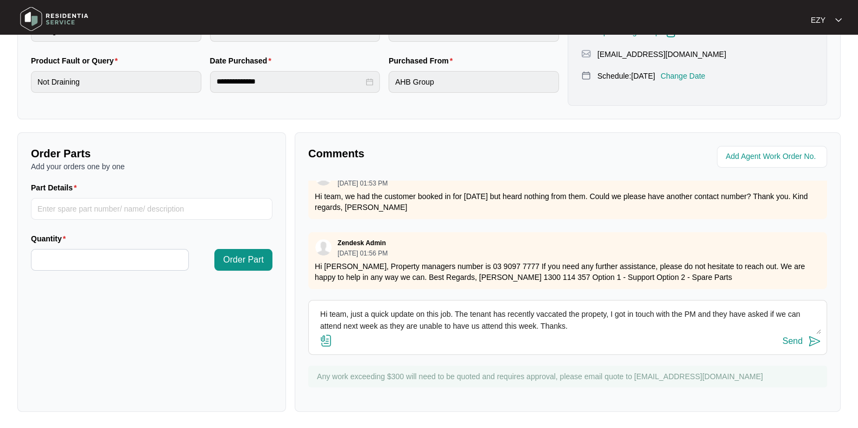
click at [550, 314] on textarea "Hi team, just a quick update on this job. The tenant has recently vaccated the …" at bounding box center [567, 320] width 507 height 28
click at [592, 306] on textarea "Hi team, just a quick update on this job. The tenant has recently vacated the p…" at bounding box center [567, 320] width 507 height 28
click at [585, 330] on textarea "Hi team, just a quick update on this job. The tenant has recently vacated the p…" at bounding box center [567, 320] width 507 height 28
type textarea "Hi team, just a quick update on this job. The tenant has recently vacated the p…"
click at [789, 343] on div "Send" at bounding box center [793, 342] width 20 height 10
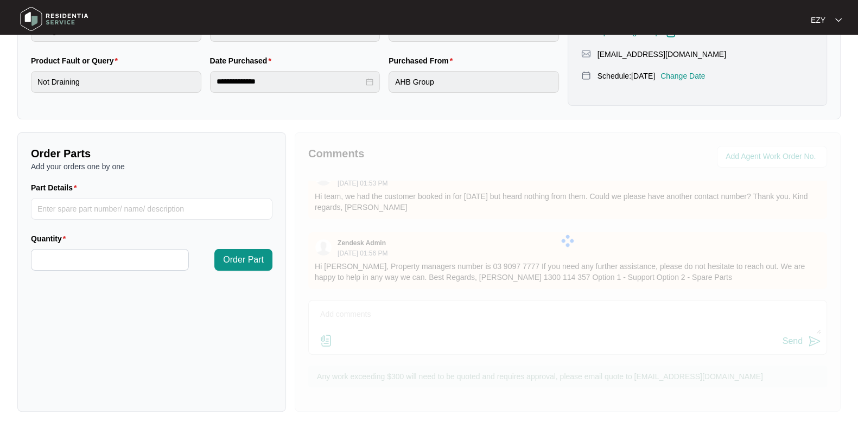
scroll to position [0, 0]
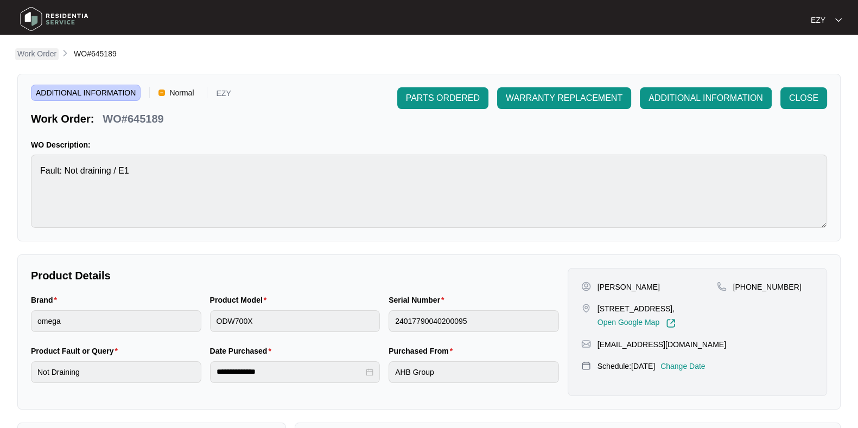
click at [35, 54] on p "Work Order" at bounding box center [36, 53] width 39 height 11
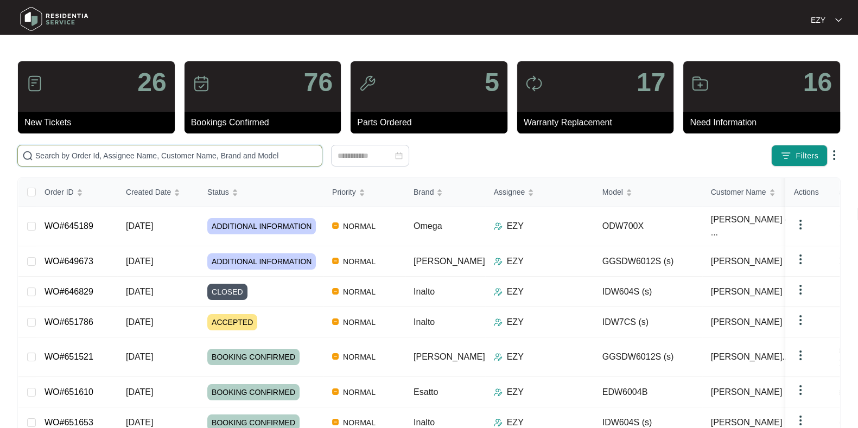
click at [163, 153] on input "text" at bounding box center [176, 156] width 282 height 12
paste input "650428"
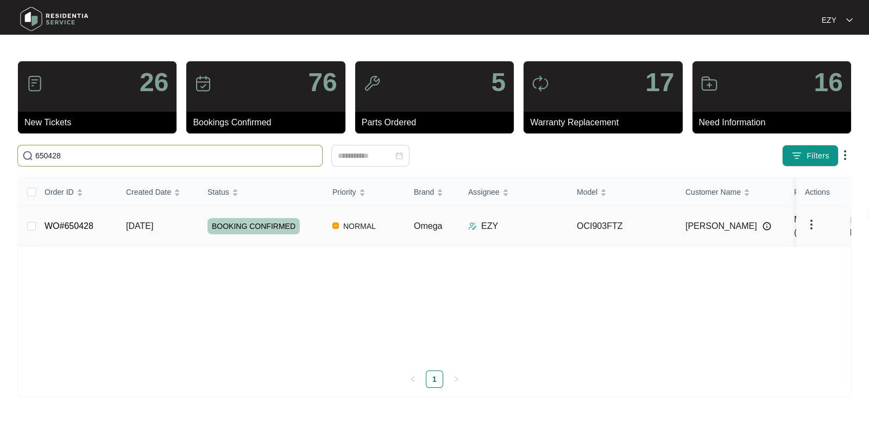
type input "650428"
click at [176, 230] on td "[DATE]" at bounding box center [157, 227] width 81 height 40
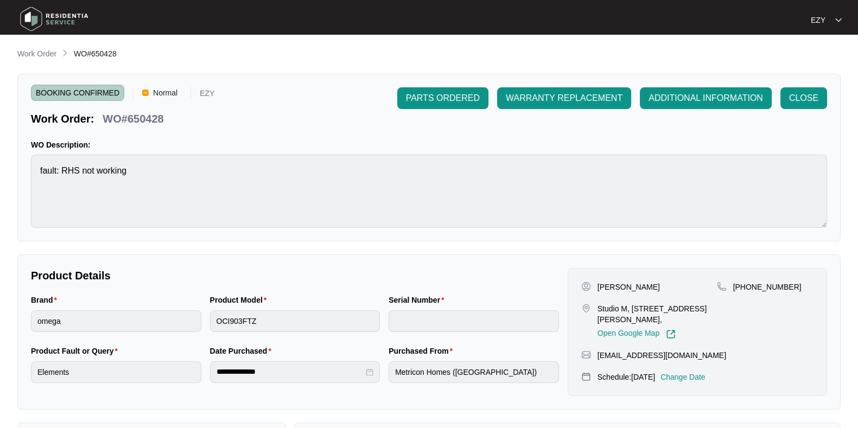
scroll to position [290, 0]
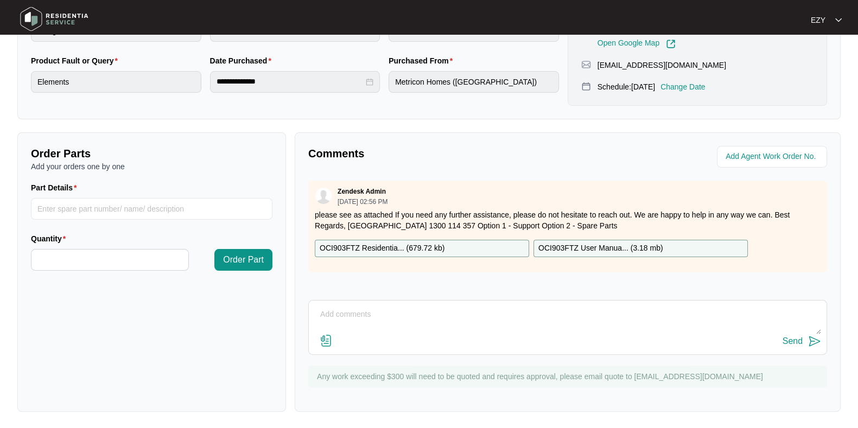
click at [369, 314] on textarea at bounding box center [567, 320] width 507 height 28
type textarea "h"
paste textarea "Checked and confirmed both right side burners not working."
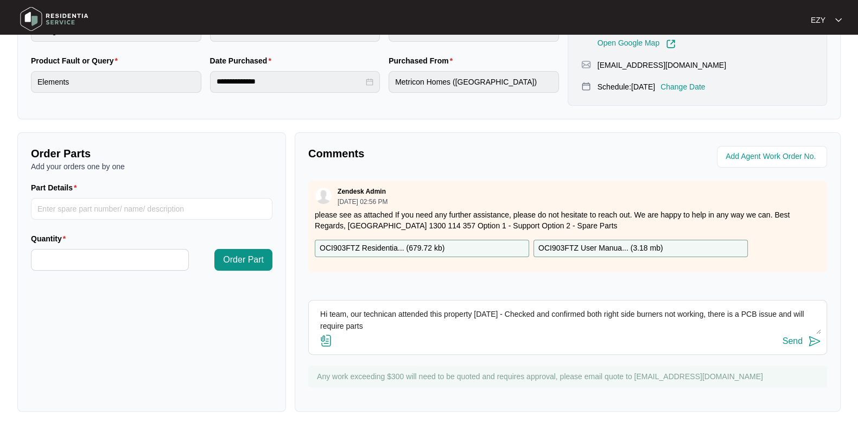
paste textarea "9,14,16"
click at [383, 323] on textarea "Hi team, our technican attended this property [DATE] - Checked and confirmed bo…" at bounding box center [567, 320] width 507 height 28
click at [417, 332] on textarea "Hi team, our technican attended this property [DATE] - Checked and confirmed bo…" at bounding box center [567, 320] width 507 height 28
click at [383, 308] on textarea "Hi team, our technican attended this property [DATE] - Checked and confirmed bo…" at bounding box center [567, 320] width 507 height 28
click at [556, 321] on textarea "Hi team, our technician attended this property [DATE] - Checked and confirmed b…" at bounding box center [567, 320] width 507 height 28
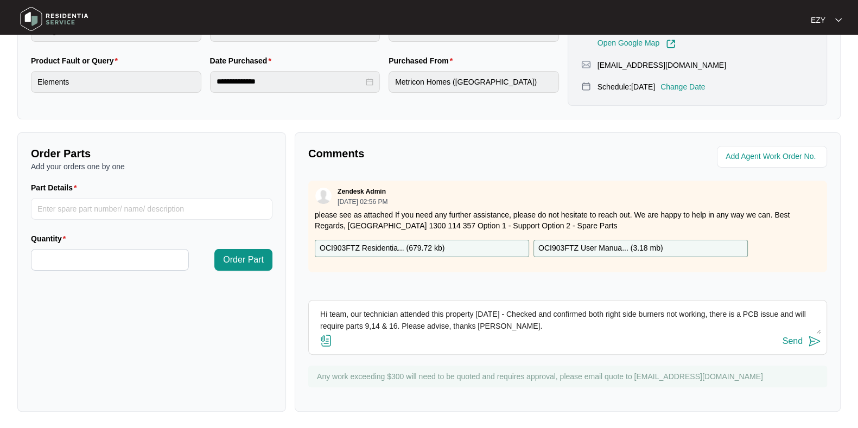
type textarea "Hi team, our technician attended this property [DATE] - Checked and confirmed b…"
click at [792, 344] on div "Send" at bounding box center [793, 342] width 20 height 10
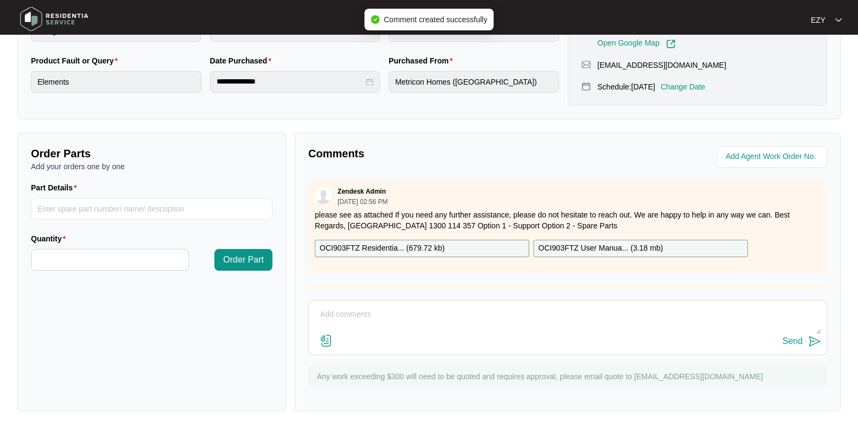
scroll to position [0, 0]
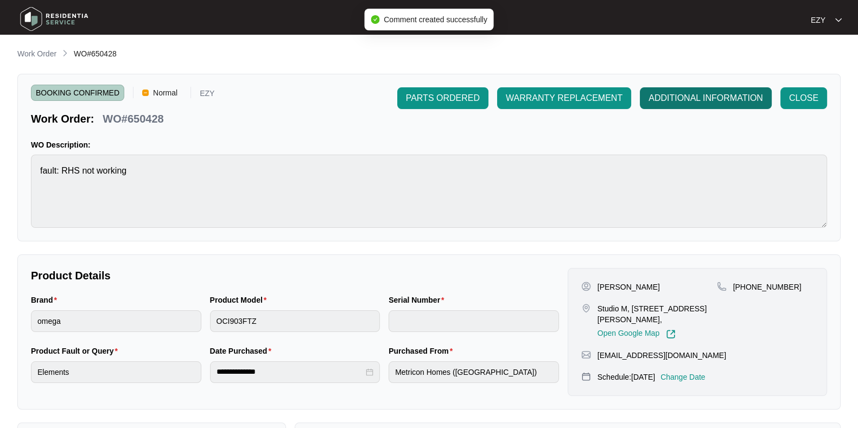
click at [668, 97] on span "ADDITIONAL INFORMATION" at bounding box center [706, 98] width 115 height 13
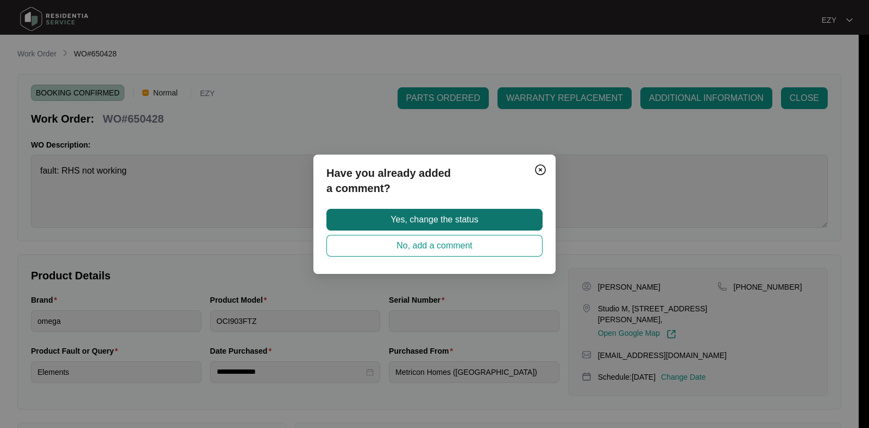
click at [479, 213] on button "Yes, change the status" at bounding box center [434, 220] width 216 height 22
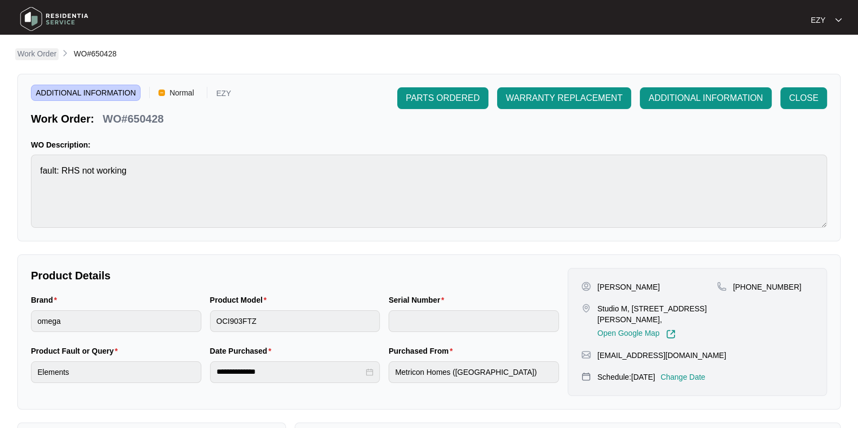
click at [34, 49] on p "Work Order" at bounding box center [36, 53] width 39 height 11
